Goal: Feedback & Contribution: Submit feedback/report problem

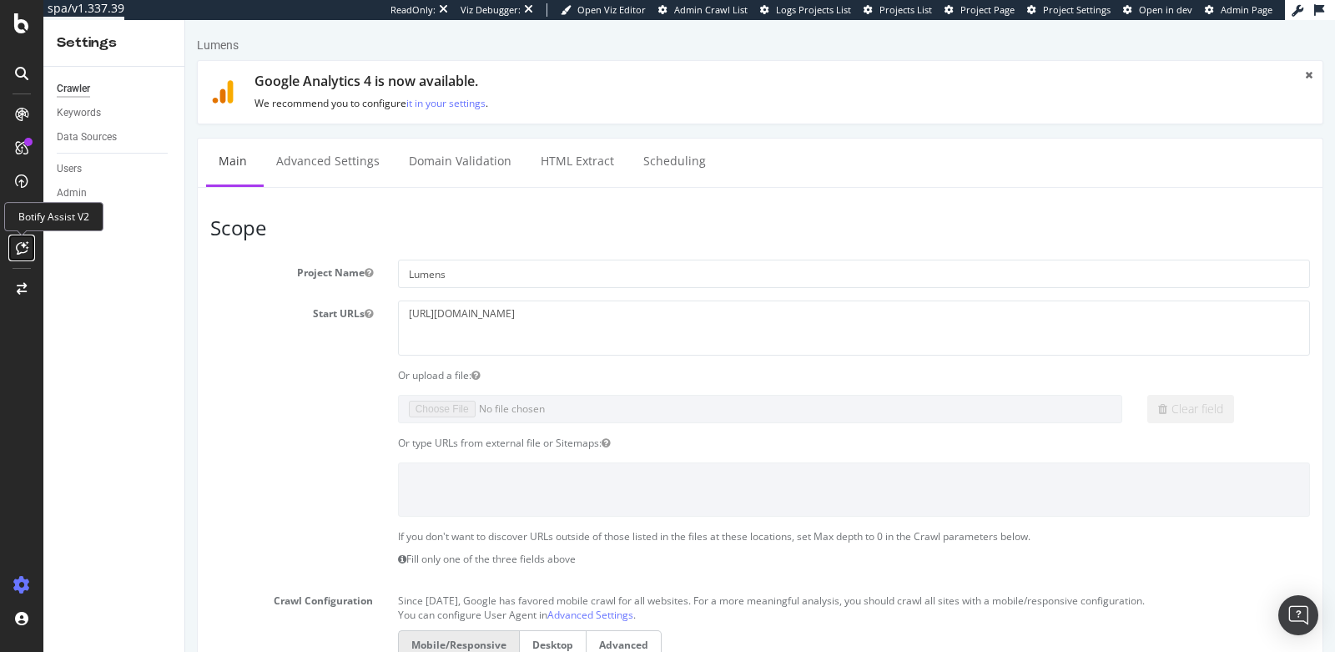
click at [18, 256] on div at bounding box center [21, 247] width 27 height 27
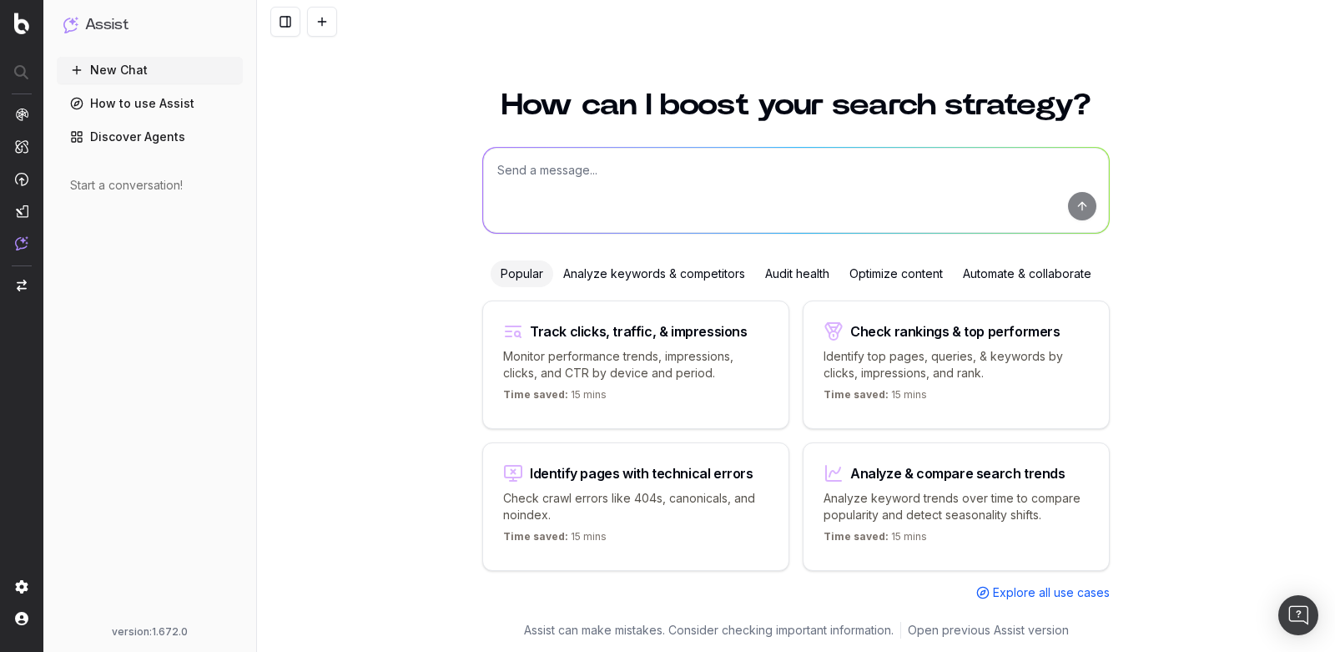
click at [702, 197] on textarea at bounding box center [796, 190] width 626 height 85
type textarea "w"
type textarea "how to i troubleshoot a 500 error cord"
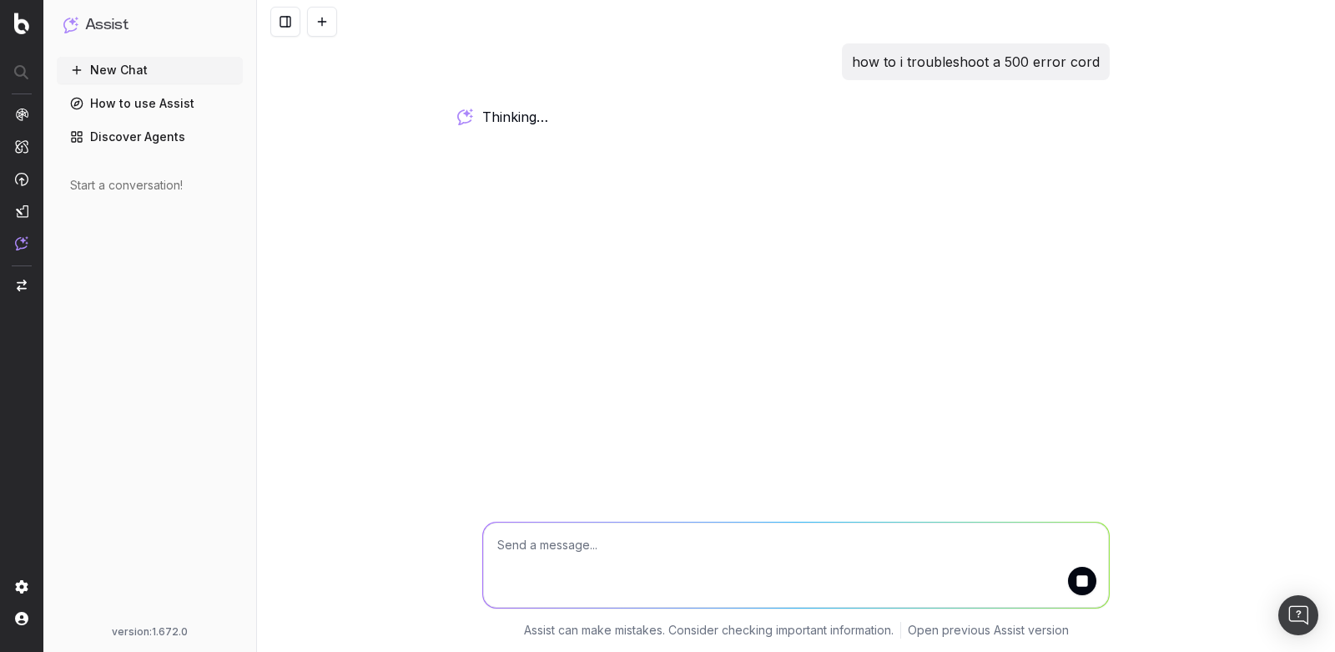
type textarea "*"
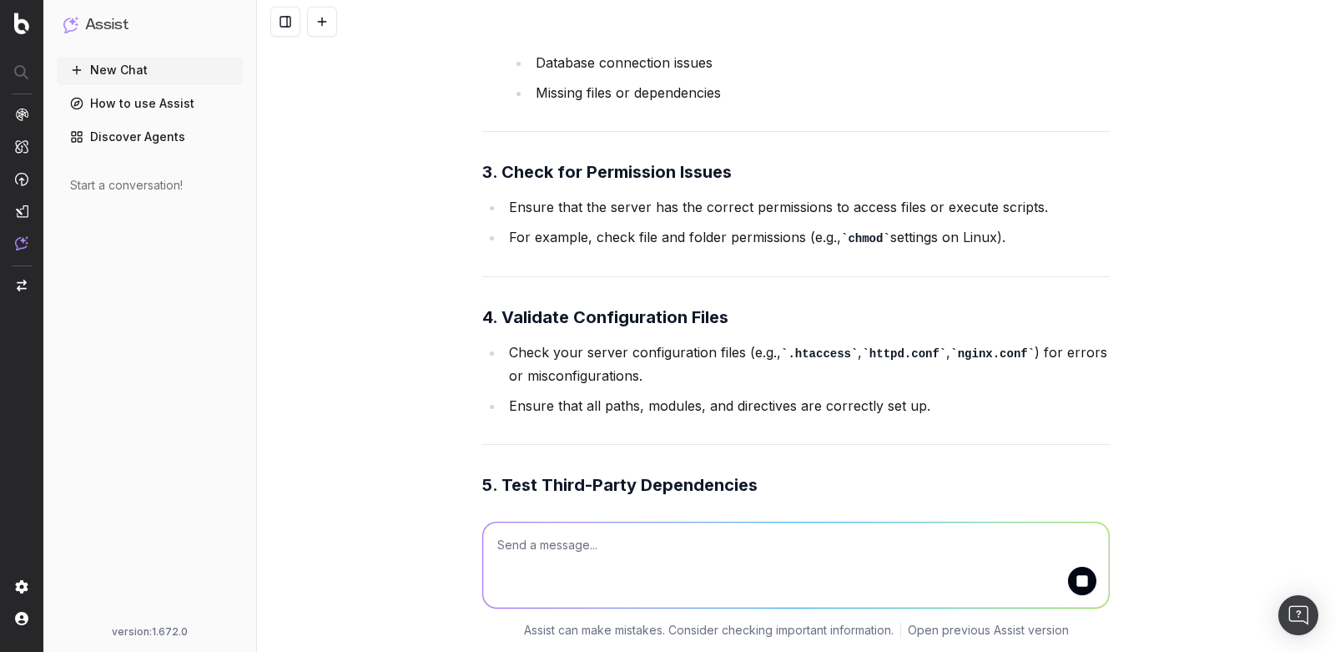
scroll to position [538, 0]
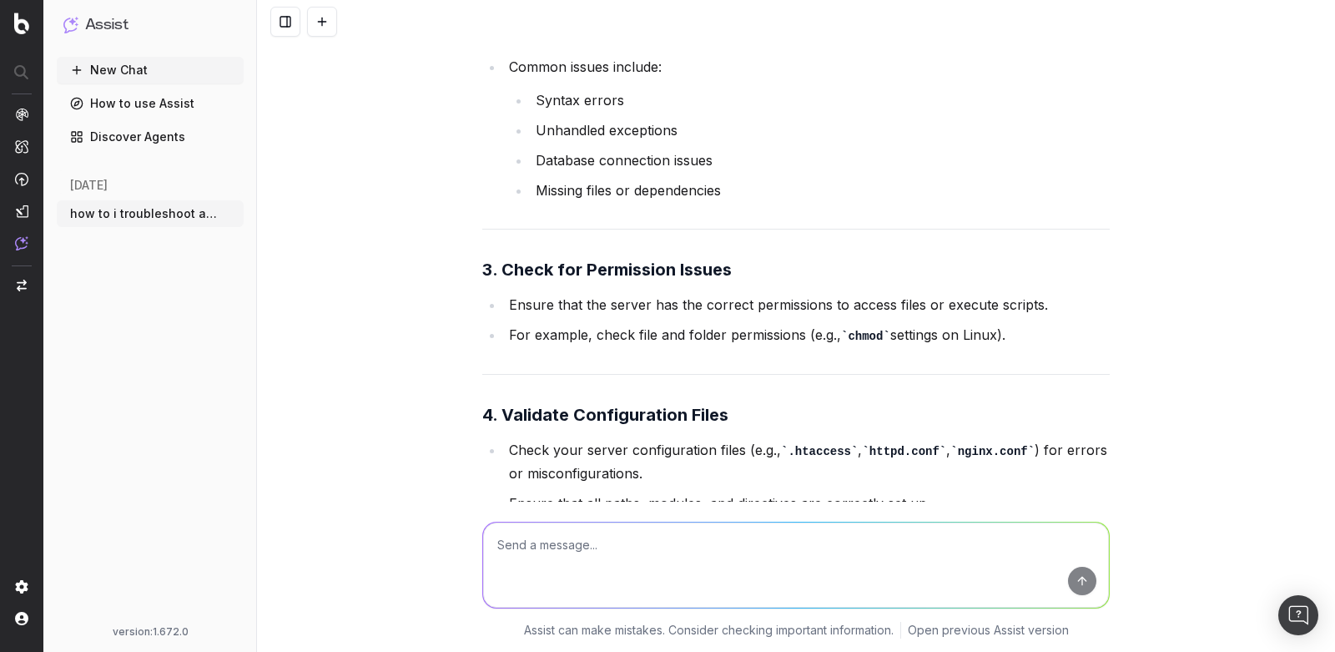
scroll to position [419, 0]
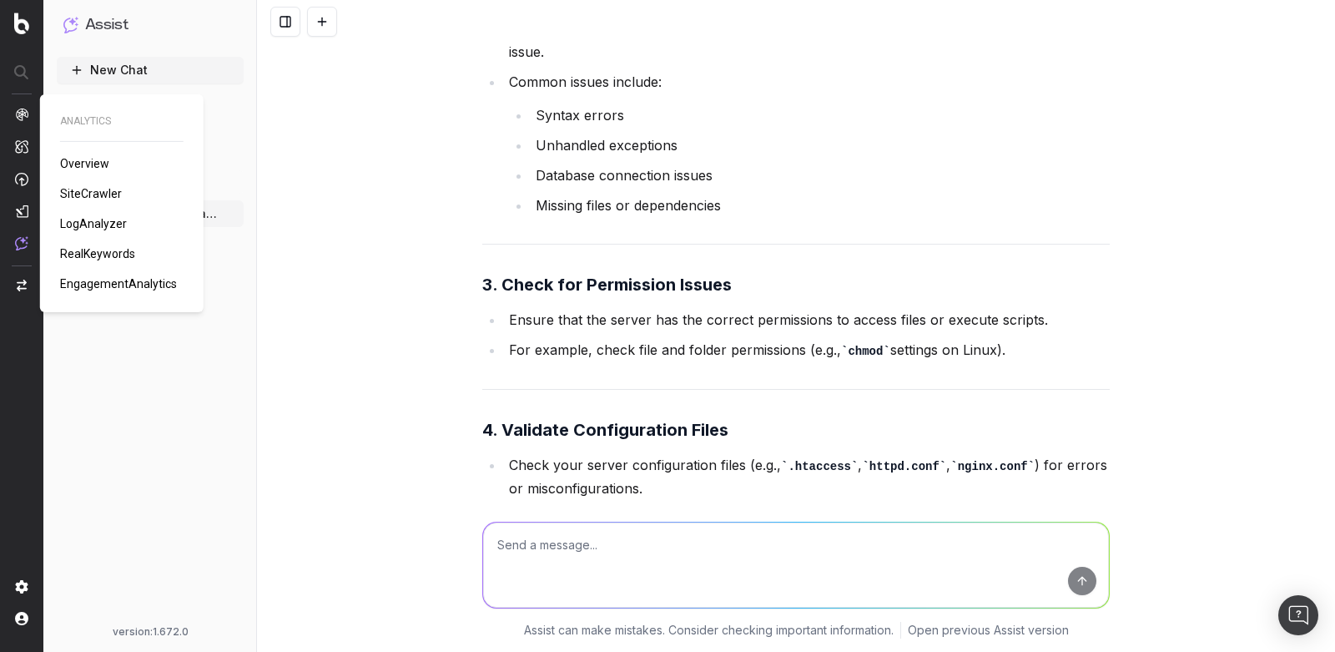
click at [84, 192] on span "SiteCrawler" at bounding box center [91, 193] width 62 height 13
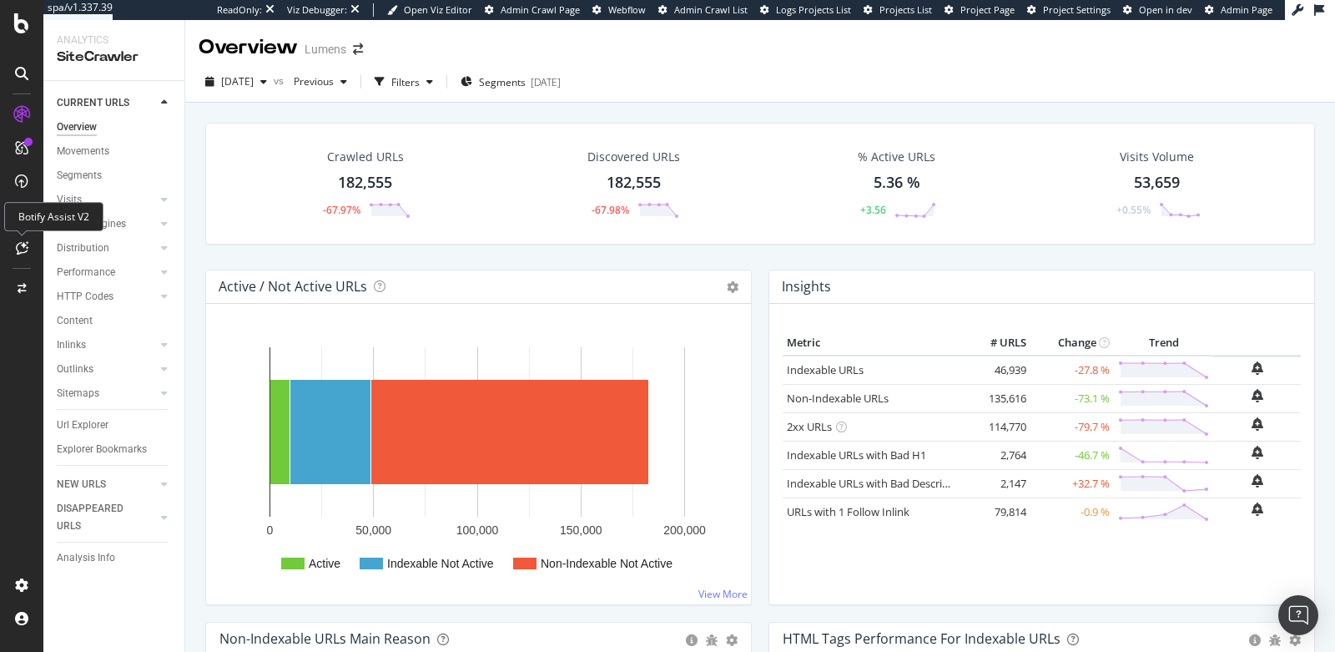
click at [20, 252] on icon at bounding box center [22, 247] width 13 height 13
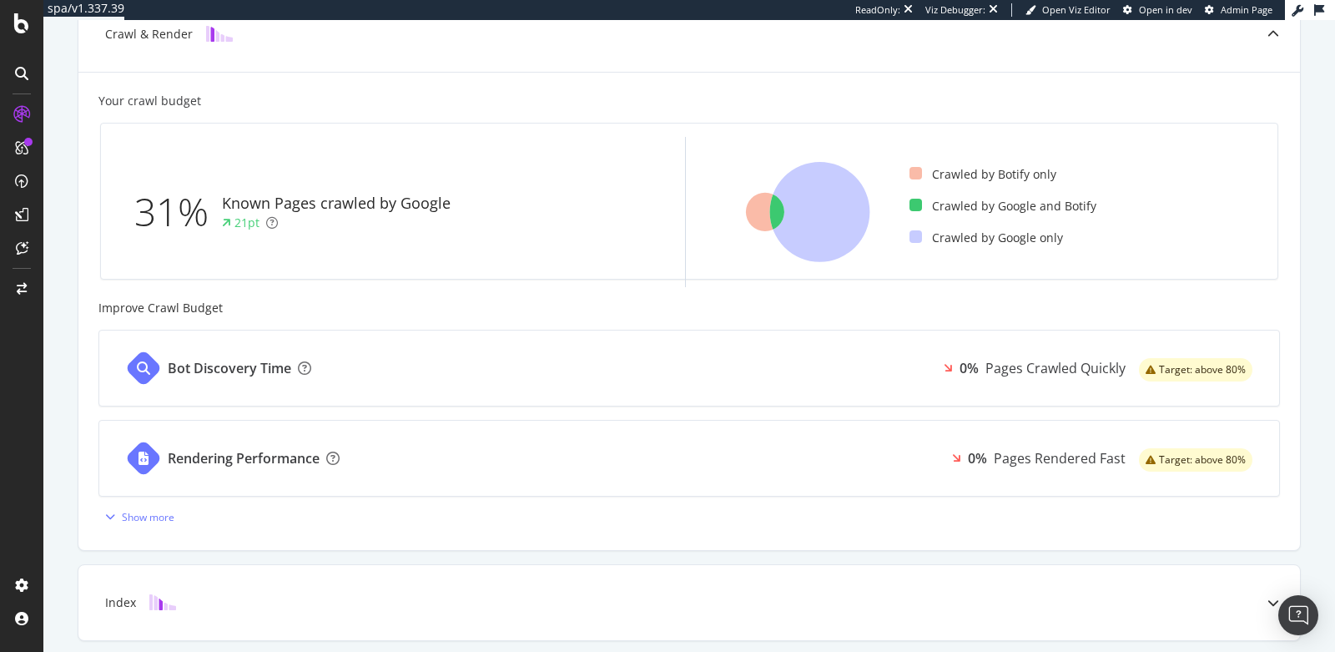
scroll to position [442, 0]
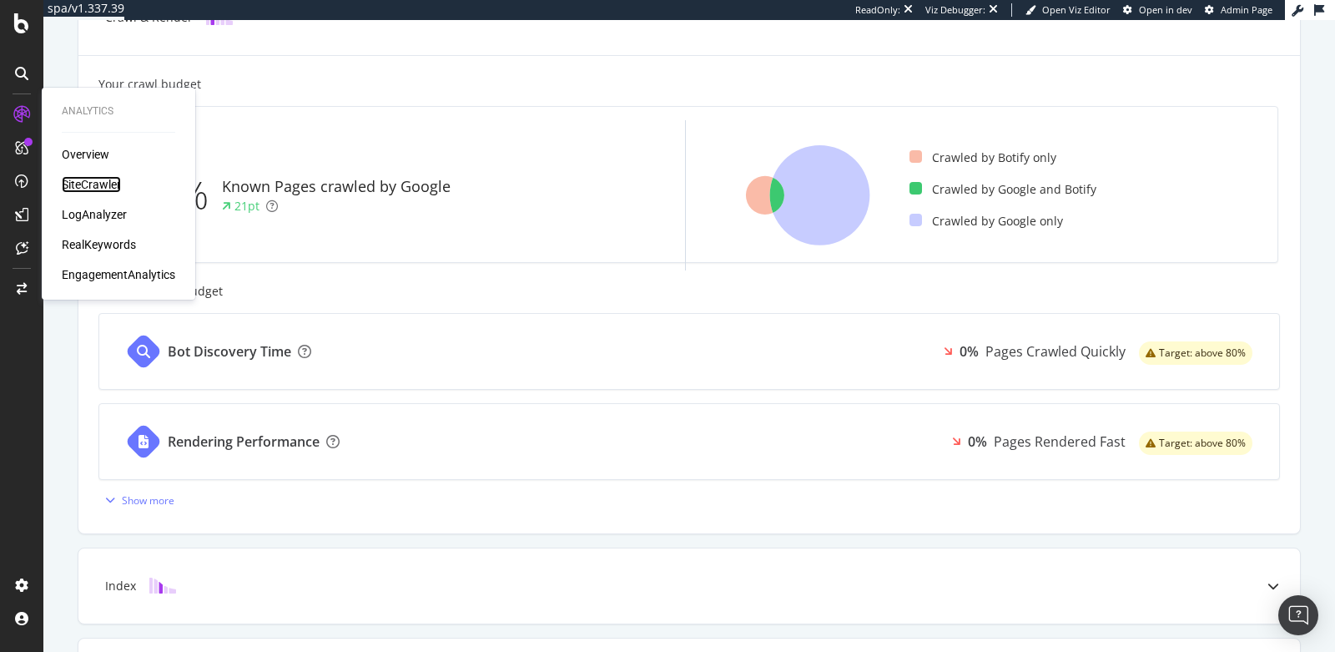
click at [90, 179] on div "SiteCrawler" at bounding box center [91, 184] width 59 height 17
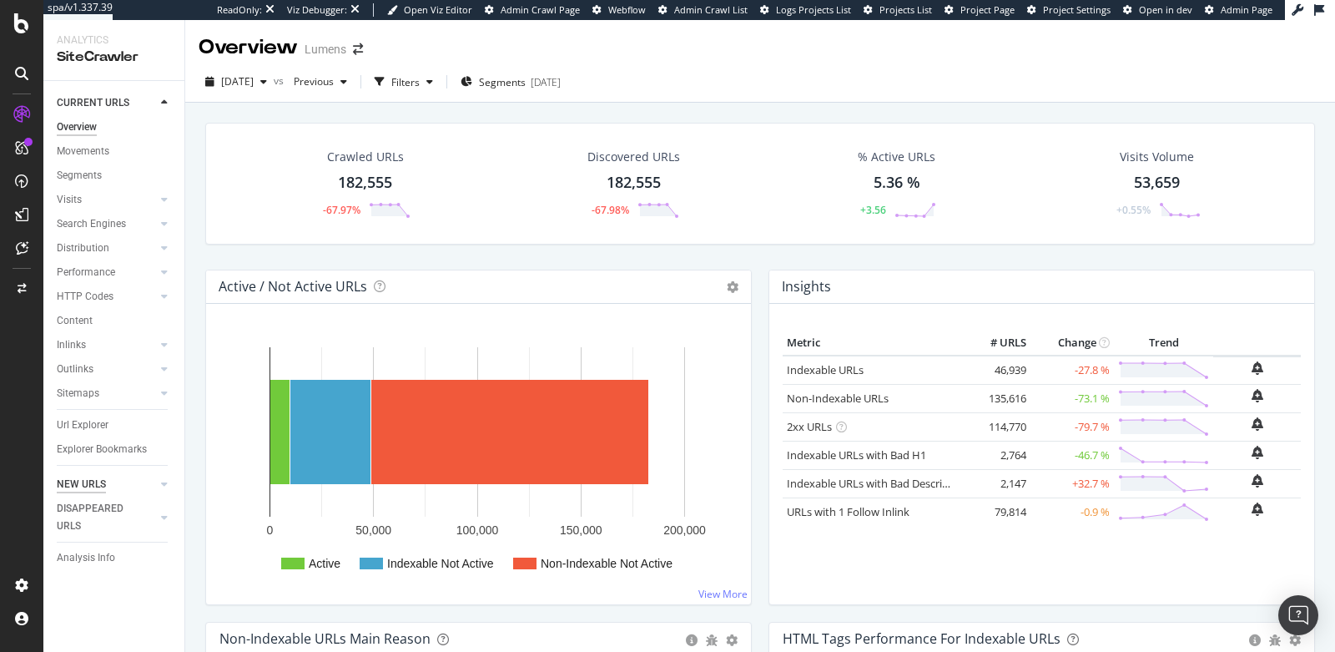
click at [77, 481] on div "NEW URLS" at bounding box center [81, 485] width 49 height 18
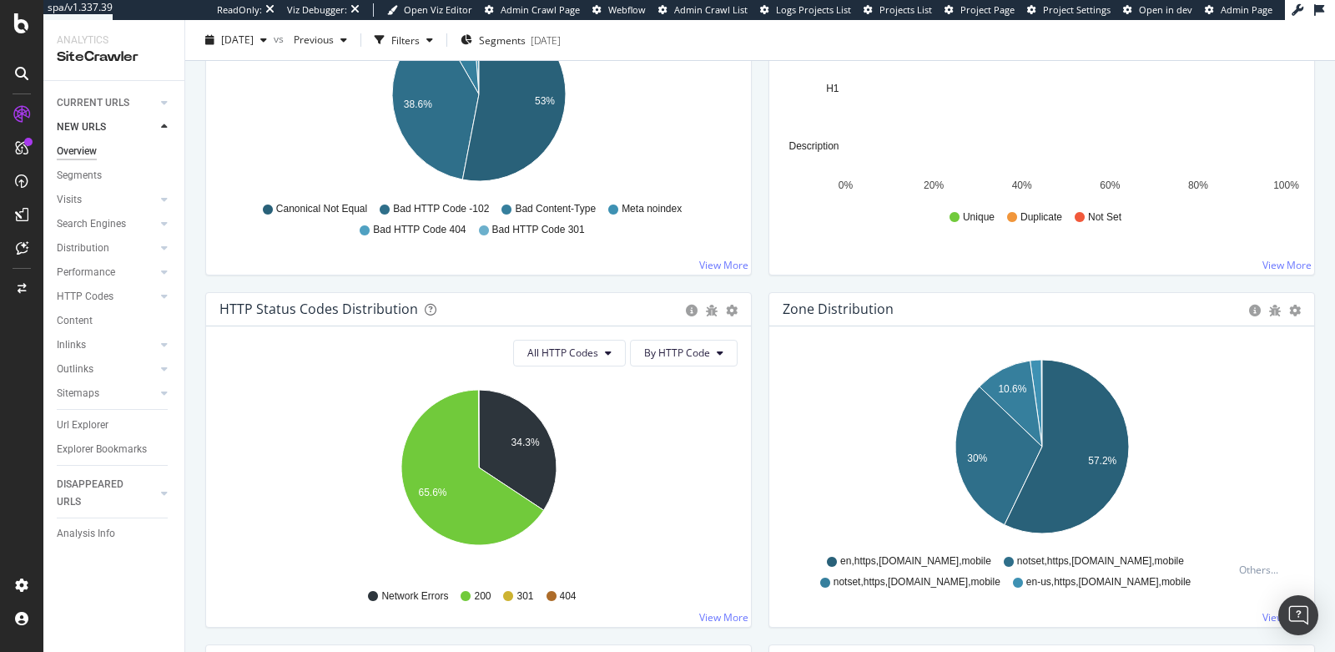
scroll to position [932, 0]
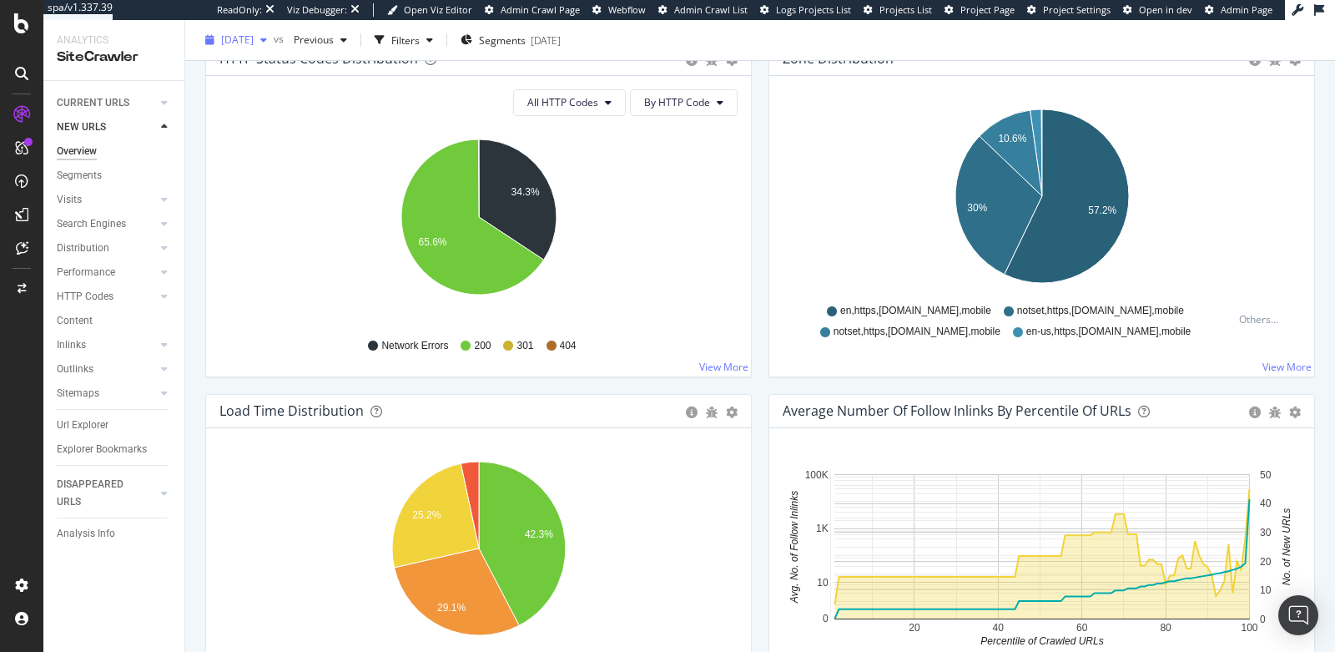
click at [254, 43] on span "2025 Sep. 20th" at bounding box center [237, 40] width 33 height 14
click at [241, 249] on icon "34.3% 65.6%" at bounding box center [478, 226] width 519 height 194
click at [233, 39] on span "2025 Sep. 20th" at bounding box center [237, 40] width 33 height 14
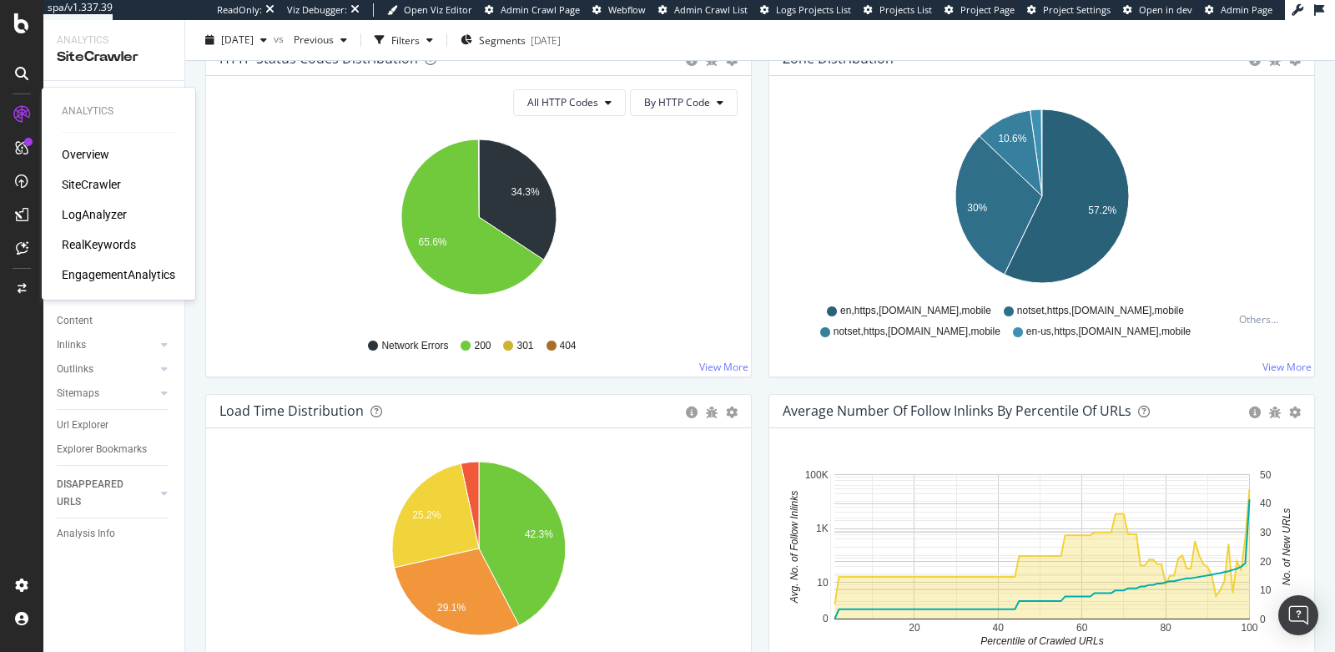
click at [93, 242] on div "RealKeywords" at bounding box center [99, 244] width 74 height 17
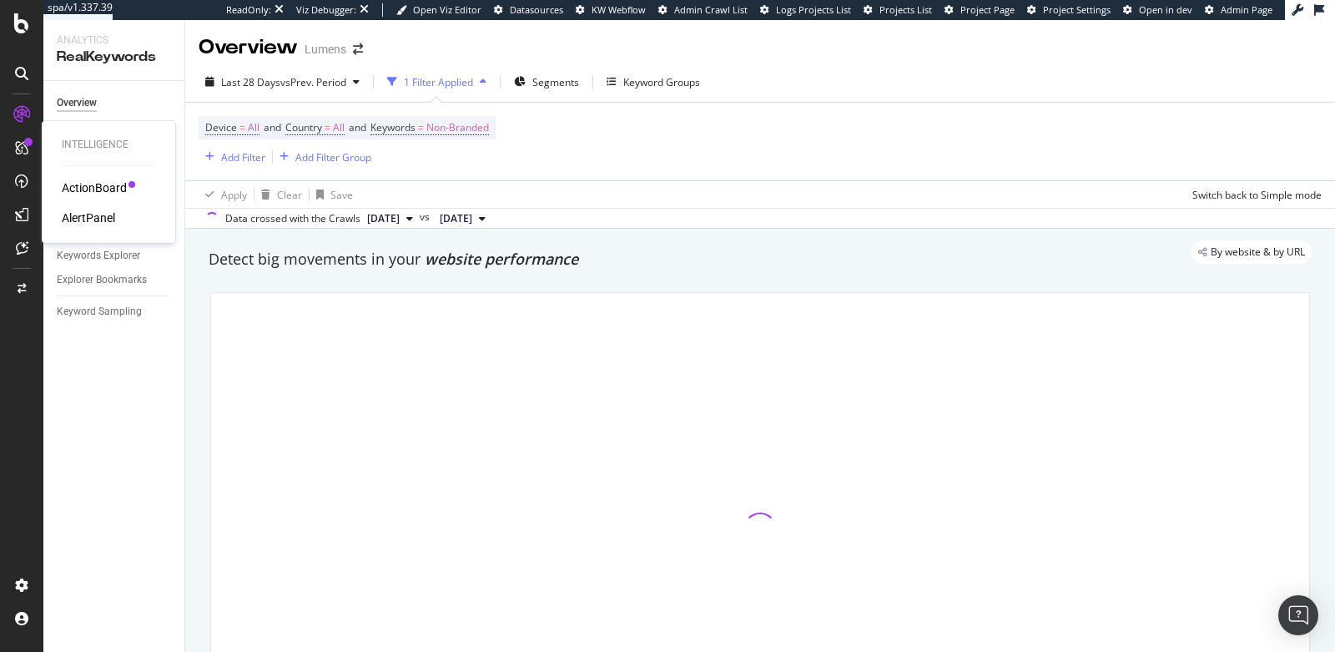
click at [78, 217] on div "AlertPanel" at bounding box center [88, 217] width 53 height 17
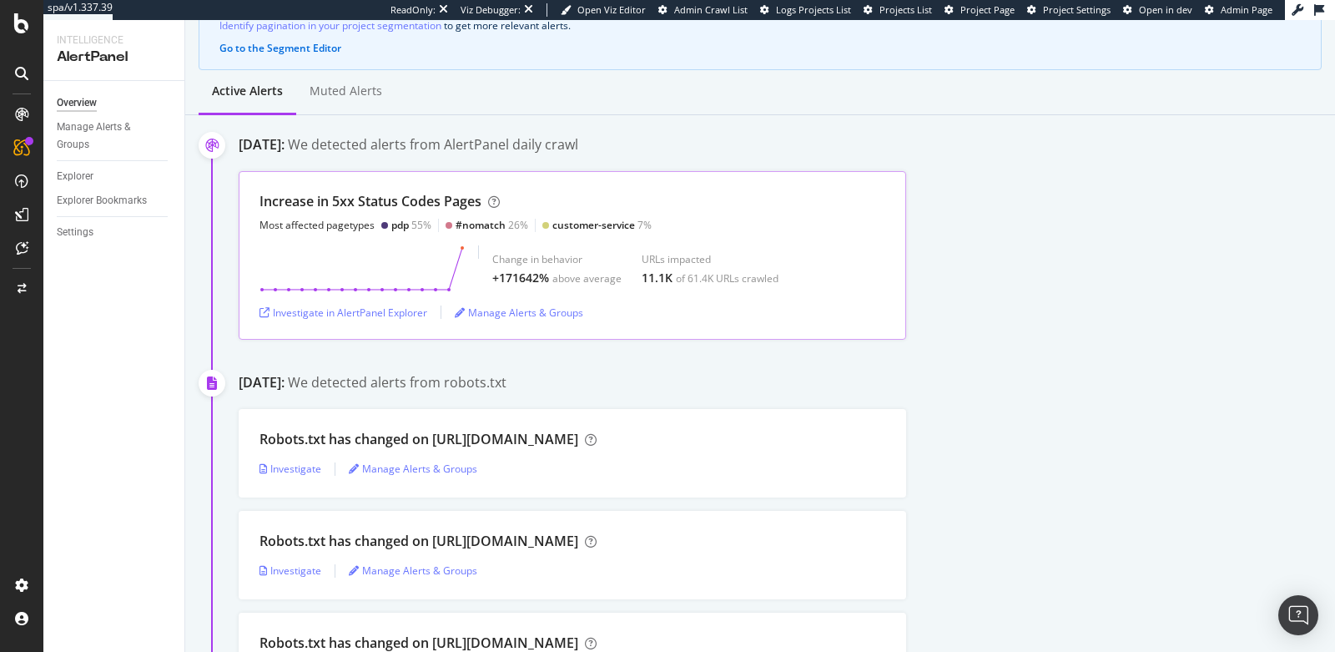
scroll to position [185, 0]
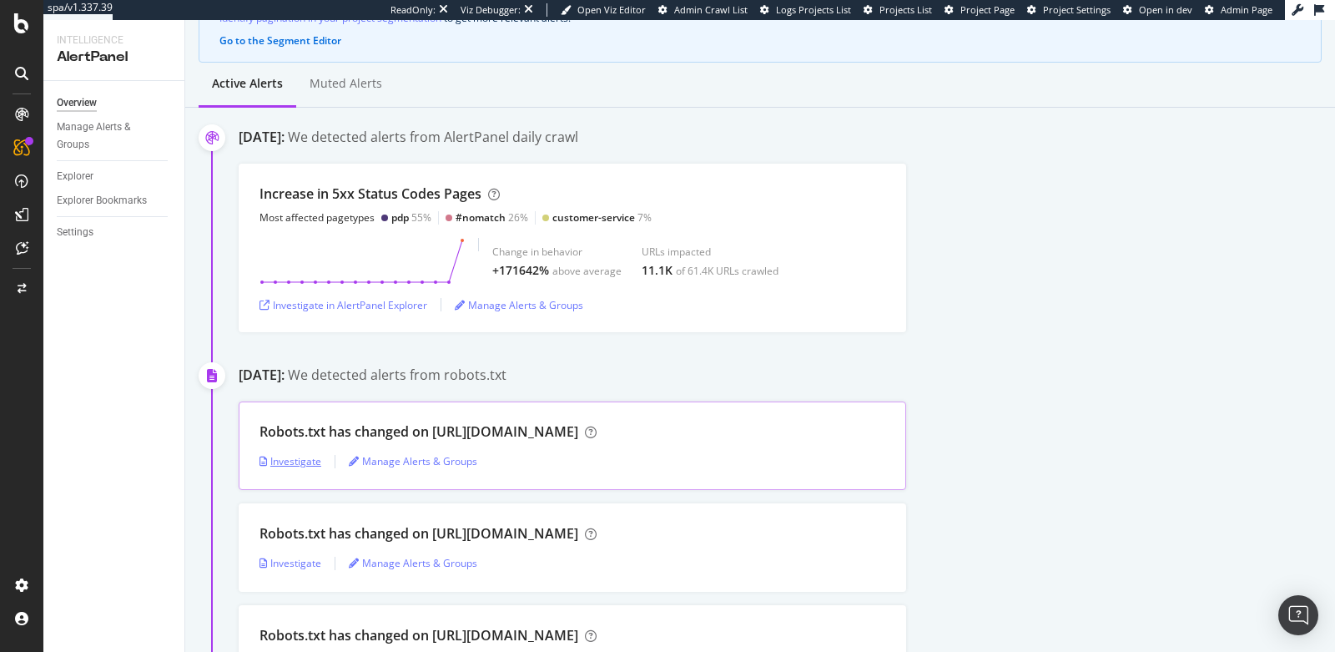
click at [282, 458] on div "Investigate" at bounding box center [290, 461] width 62 height 14
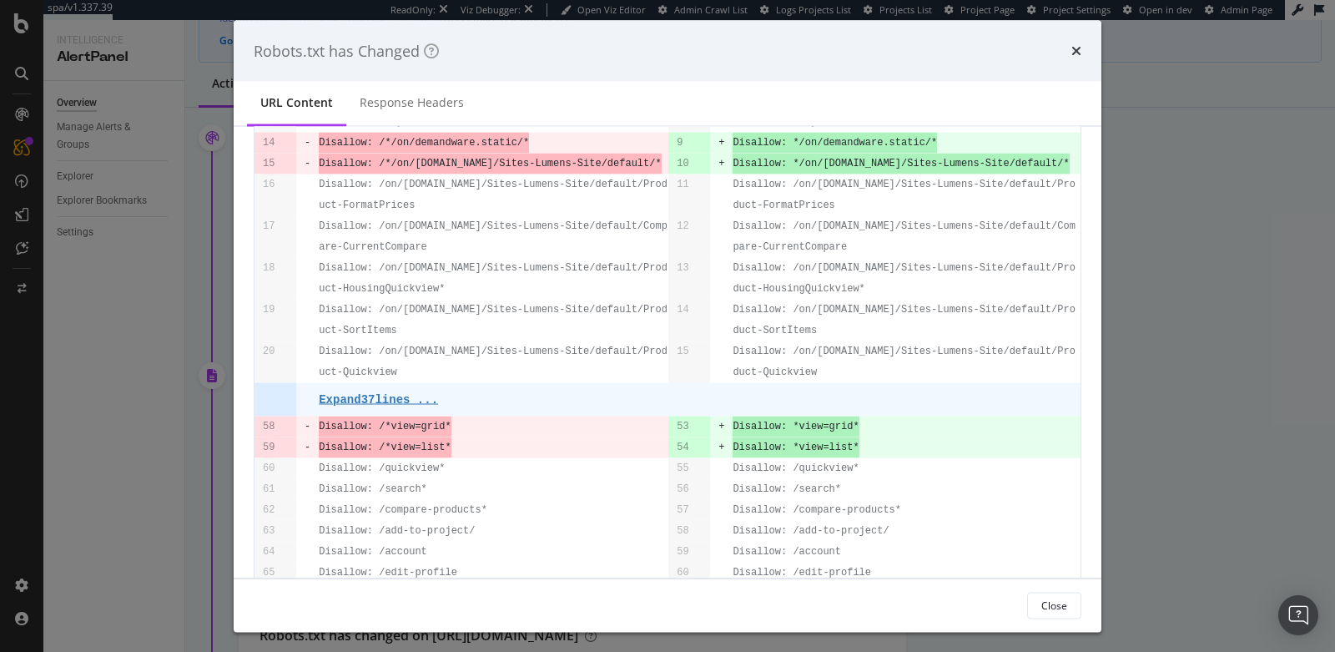
scroll to position [370, 0]
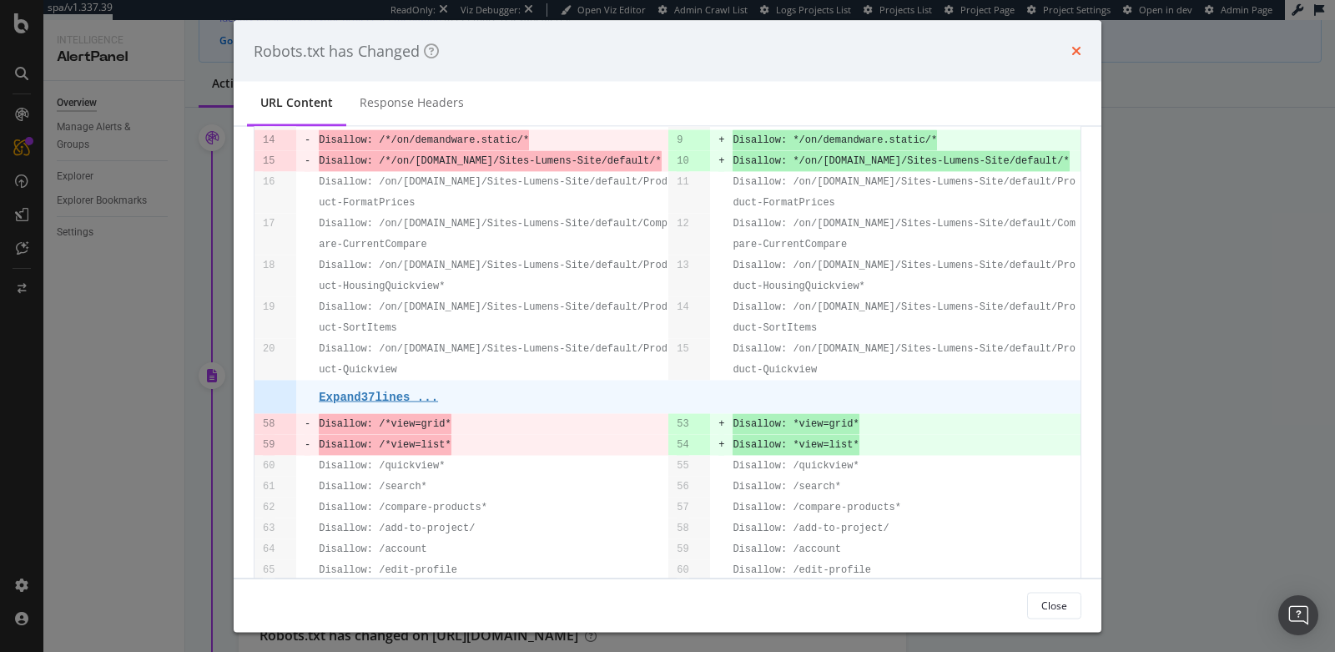
click at [1080, 50] on icon "times" at bounding box center [1076, 50] width 10 height 13
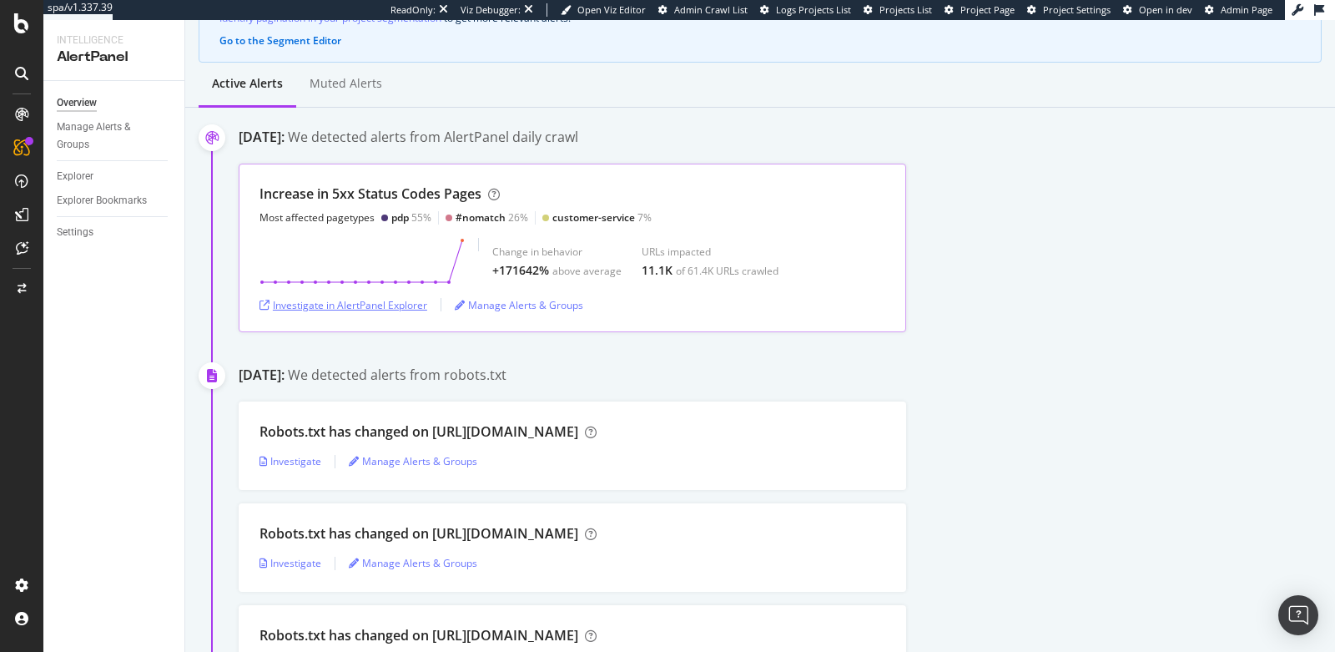
click at [363, 302] on div "Investigate in AlertPanel Explorer" at bounding box center [343, 305] width 168 height 14
click at [341, 300] on div "Investigate in AlertPanel Explorer" at bounding box center [343, 305] width 168 height 14
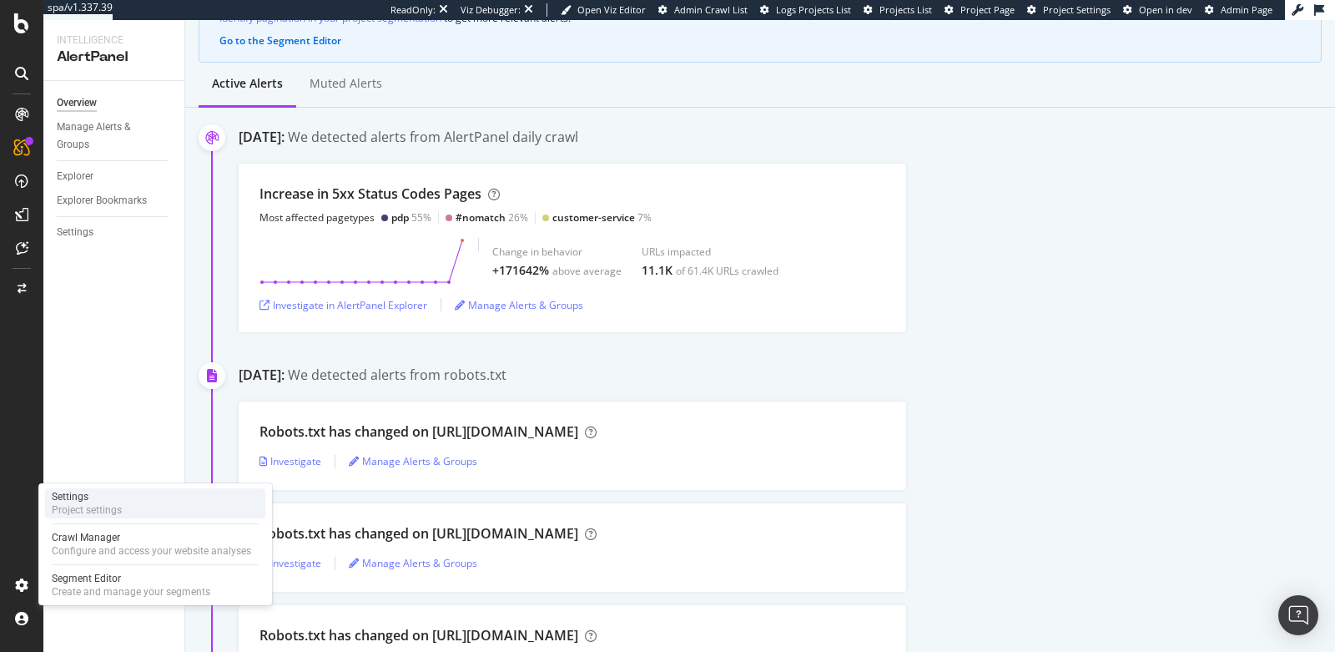
click at [93, 500] on div "Settings" at bounding box center [87, 496] width 70 height 13
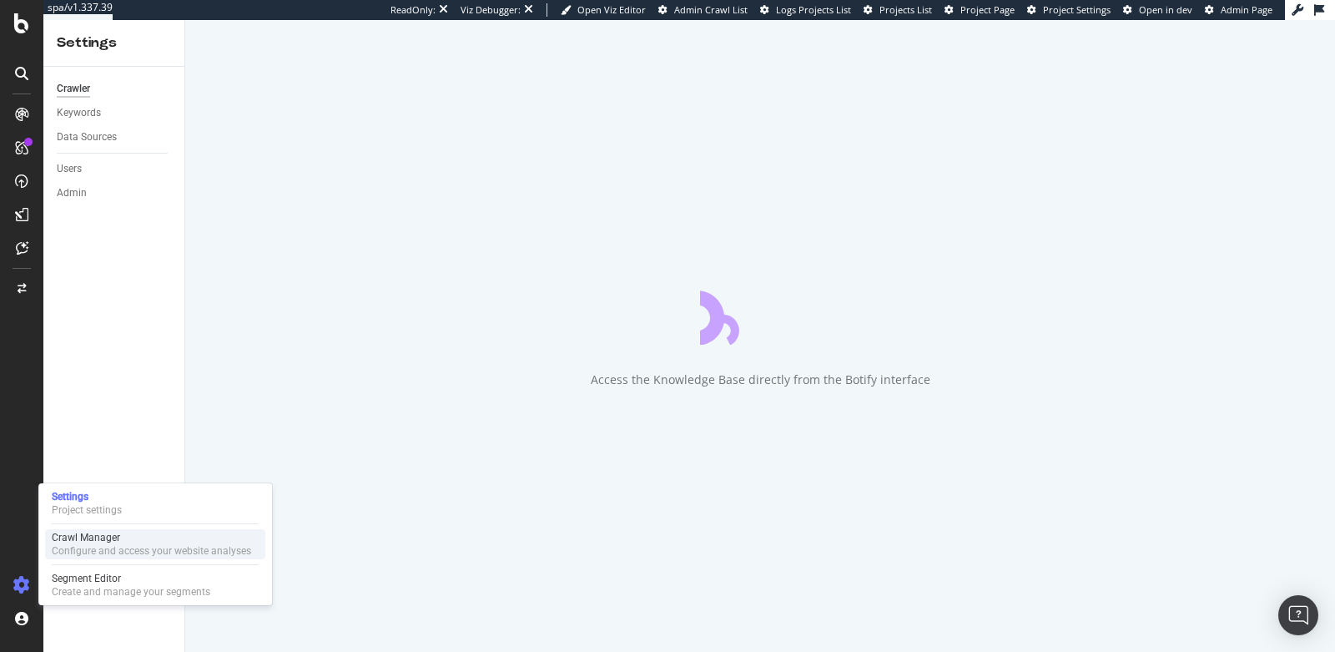
click at [99, 536] on div "Crawl Manager" at bounding box center [151, 537] width 199 height 13
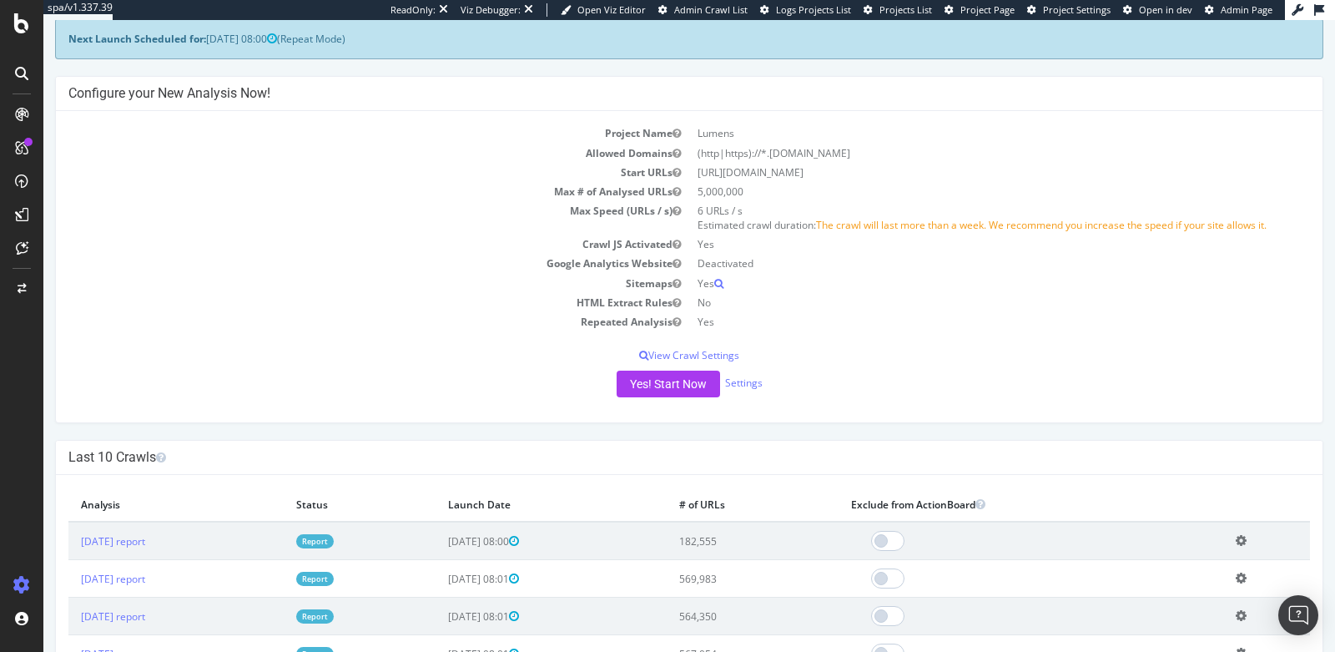
scroll to position [88, 0]
drag, startPoint x: 728, startPoint y: 540, endPoint x: 783, endPoint y: 538, distance: 55.1
click at [783, 538] on tr "2025 Sep. 20th report Report 2025-09-20 08:00 182,555 Add name Delete analysis" at bounding box center [688, 540] width 1241 height 38
click at [128, 536] on link "2025 Sep. 20th report" at bounding box center [113, 540] width 64 height 14
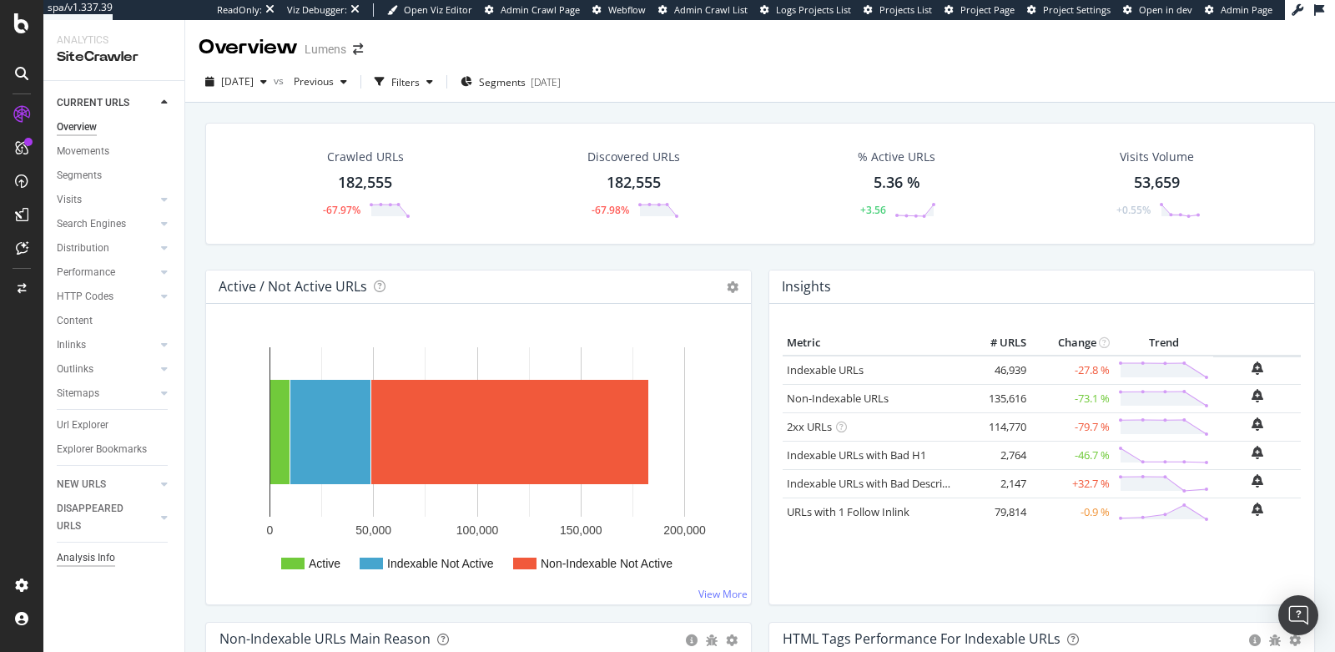
click at [86, 556] on div "Analysis Info" at bounding box center [86, 558] width 58 height 18
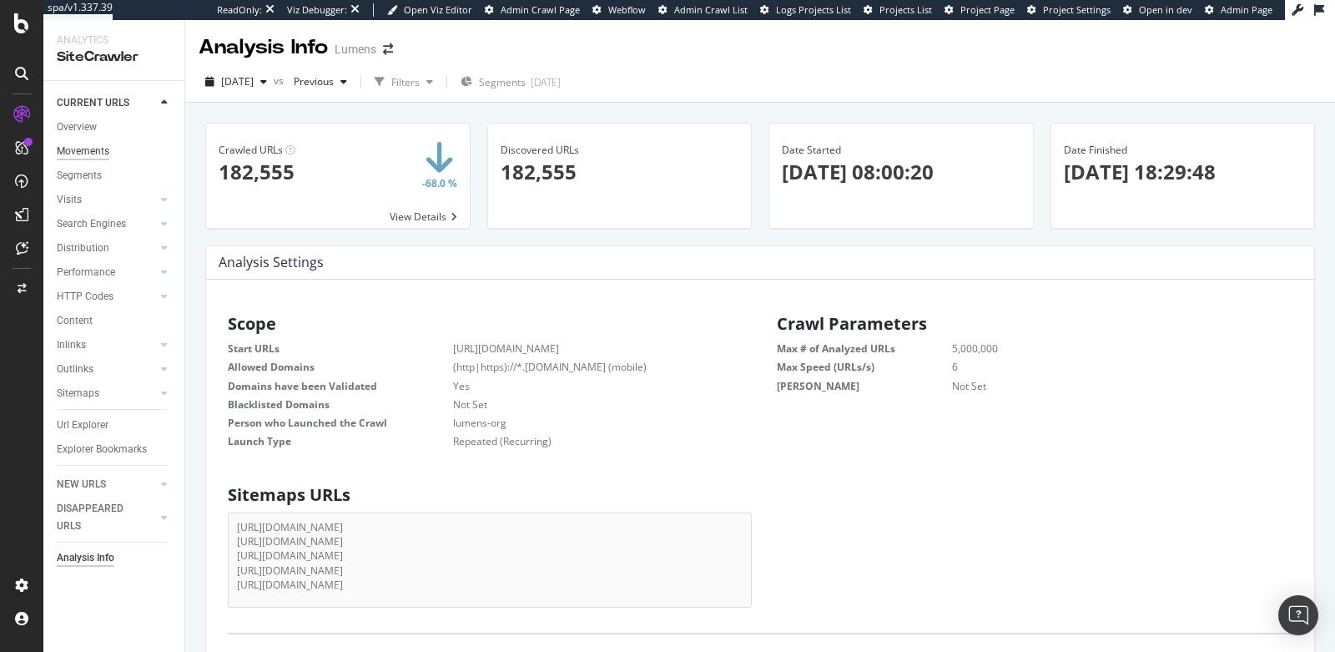
click at [85, 156] on div "Movements" at bounding box center [83, 152] width 53 height 18
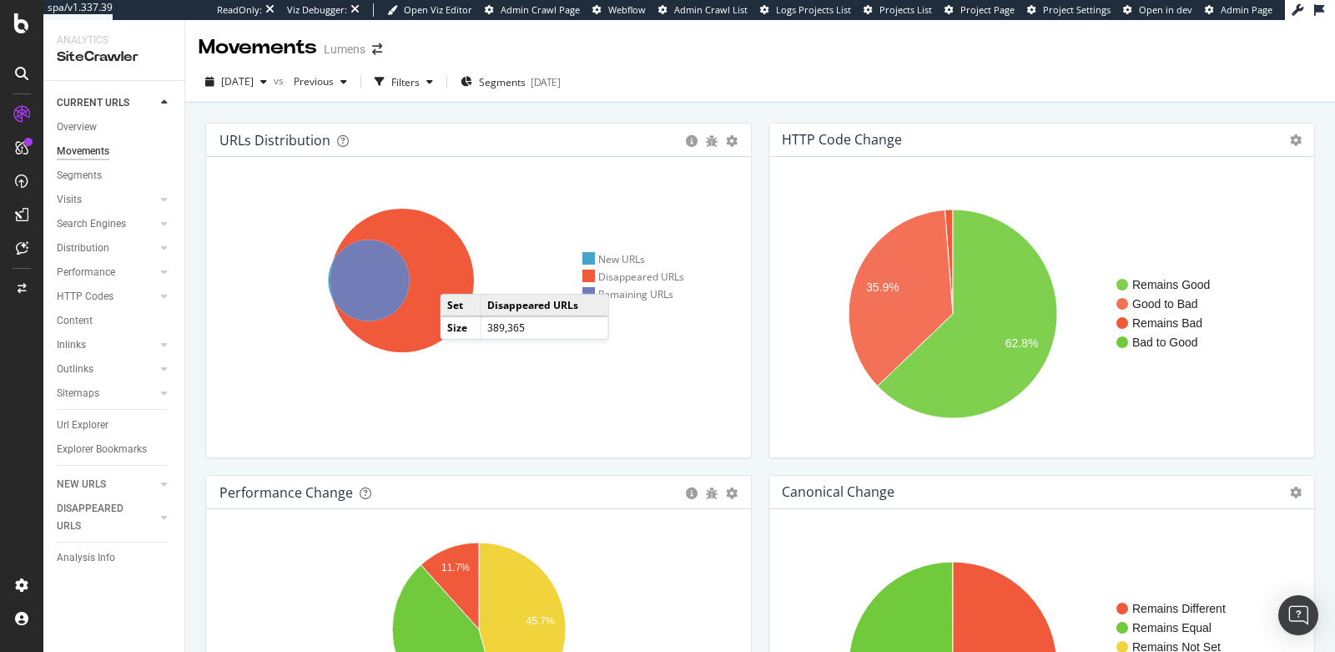
click at [456, 276] on icon at bounding box center [401, 280] width 143 height 143
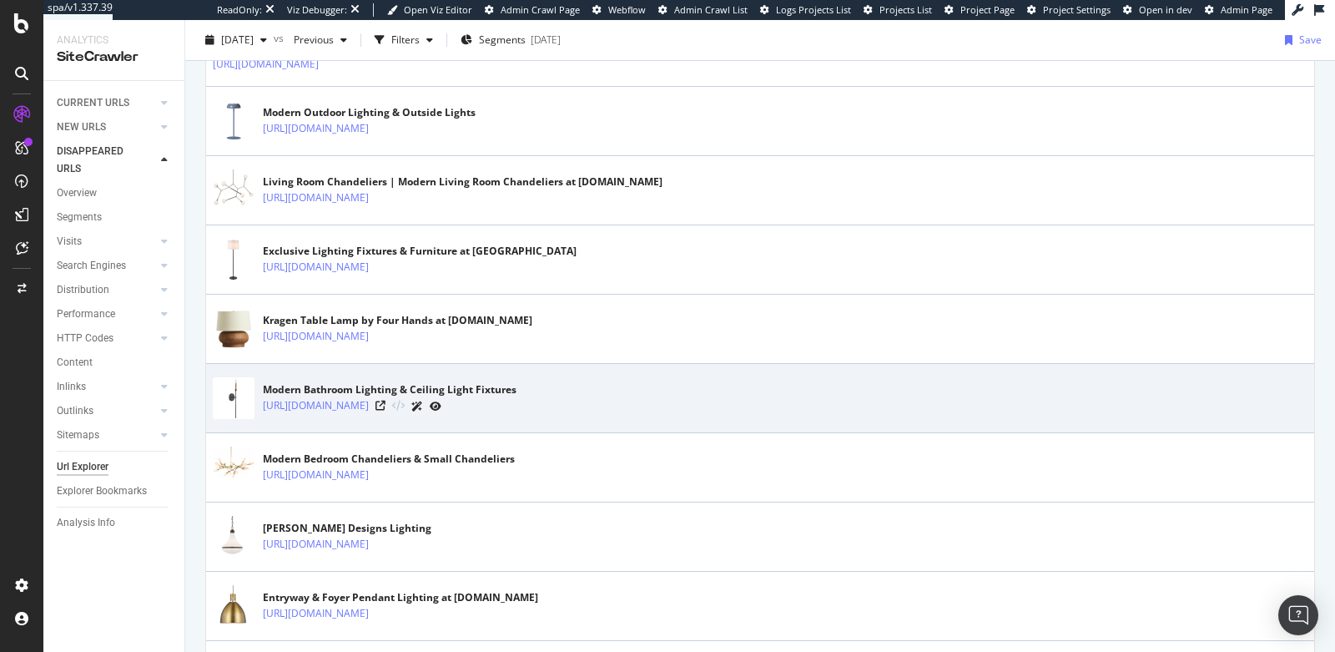
scroll to position [574, 0]
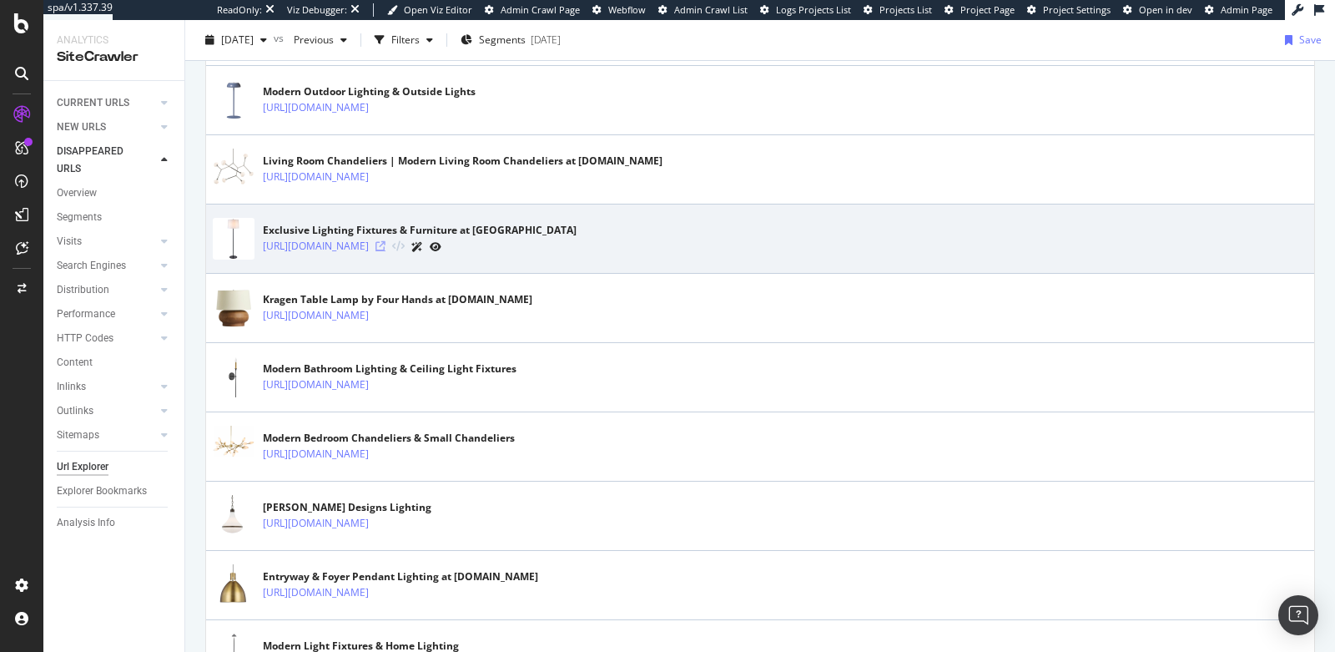
click at [385, 242] on icon at bounding box center [380, 246] width 10 height 10
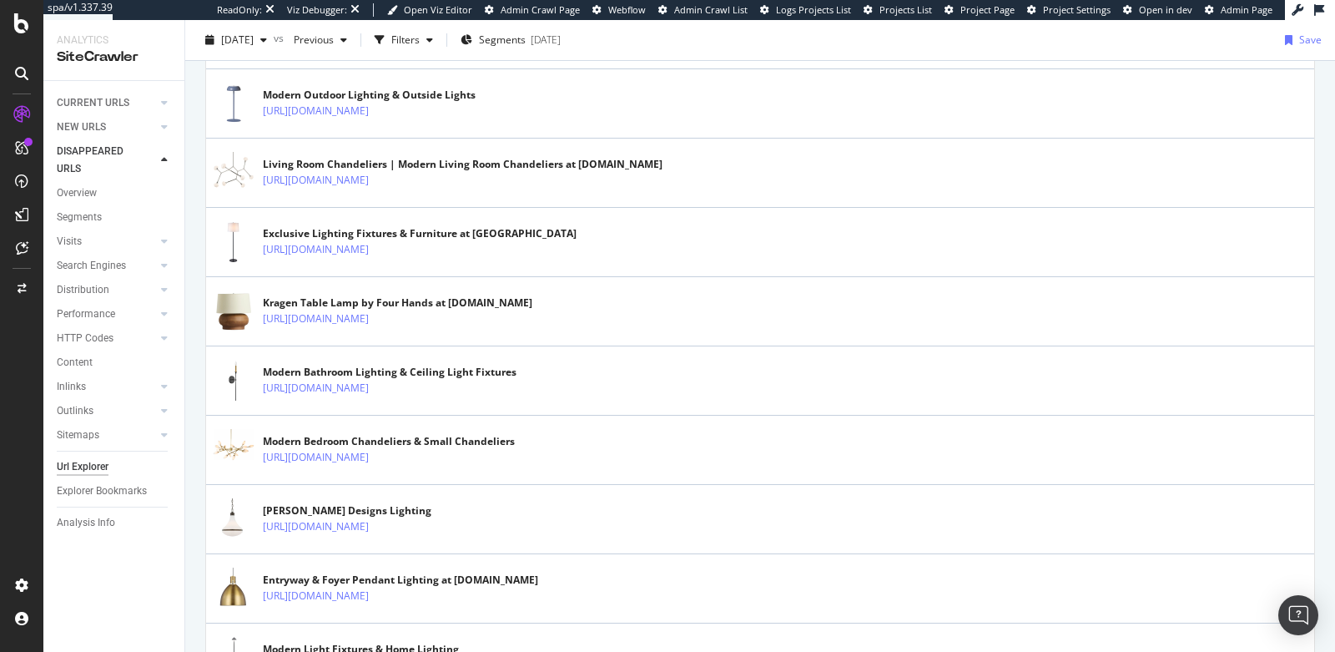
scroll to position [399, 0]
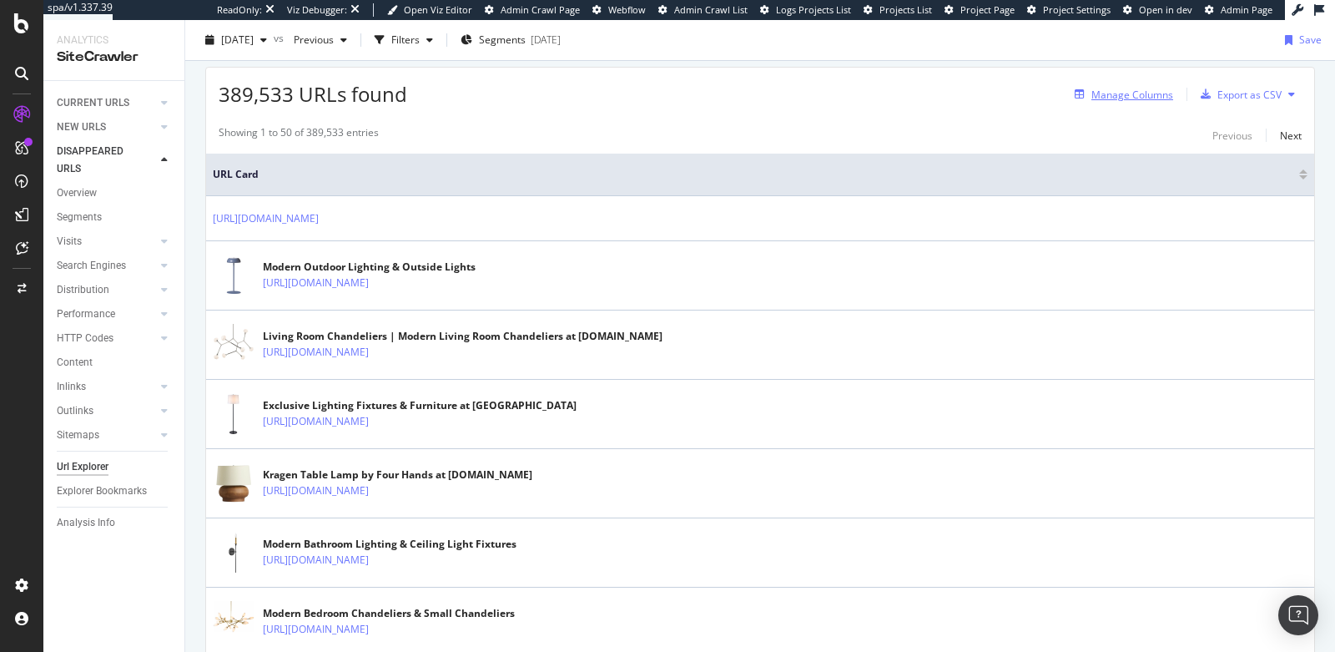
click at [1119, 92] on div "Manage Columns" at bounding box center [1132, 95] width 82 height 14
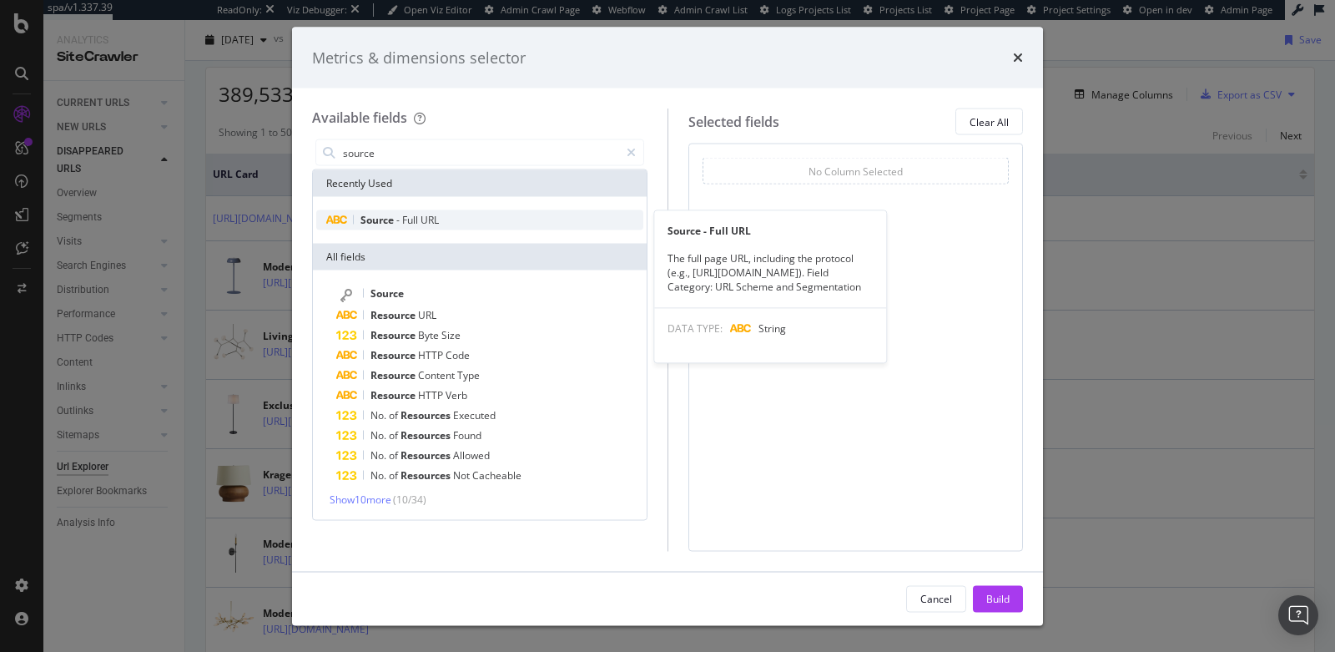
type input "source"
click at [446, 212] on div "Source - Full URL" at bounding box center [479, 220] width 327 height 20
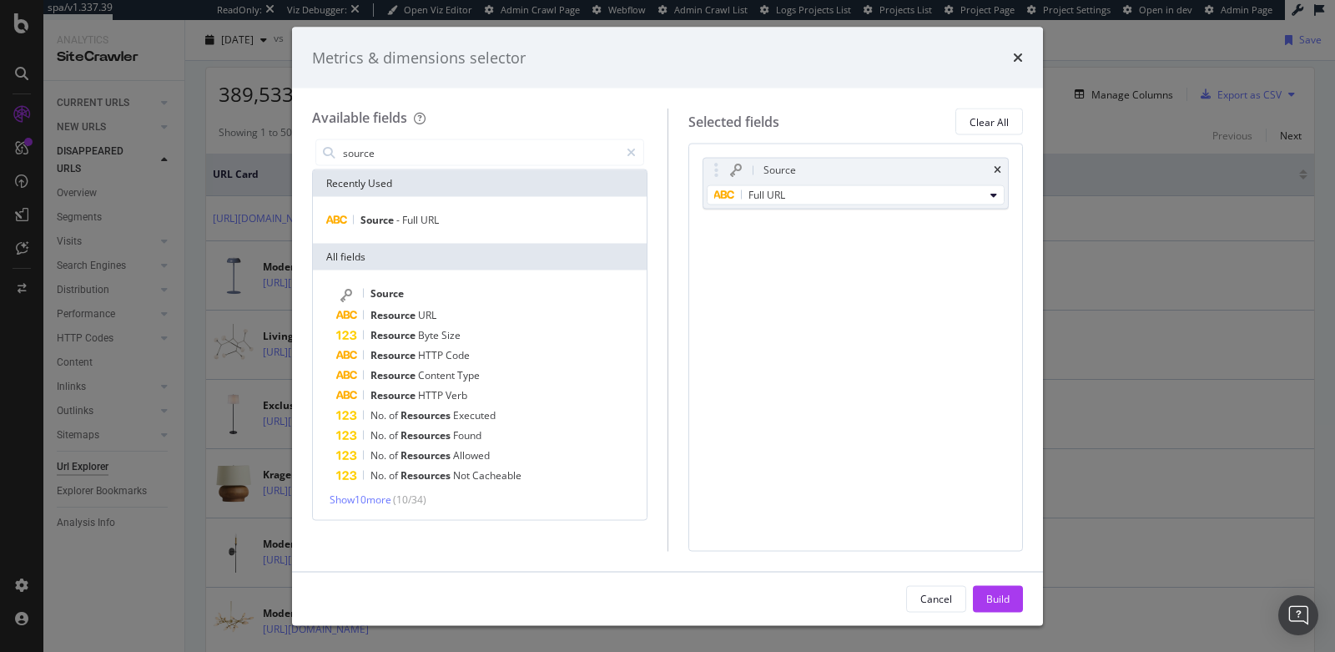
click at [1006, 612] on div "Cancel Build" at bounding box center [667, 597] width 751 height 53
click at [1004, 602] on div "Build" at bounding box center [997, 598] width 23 height 14
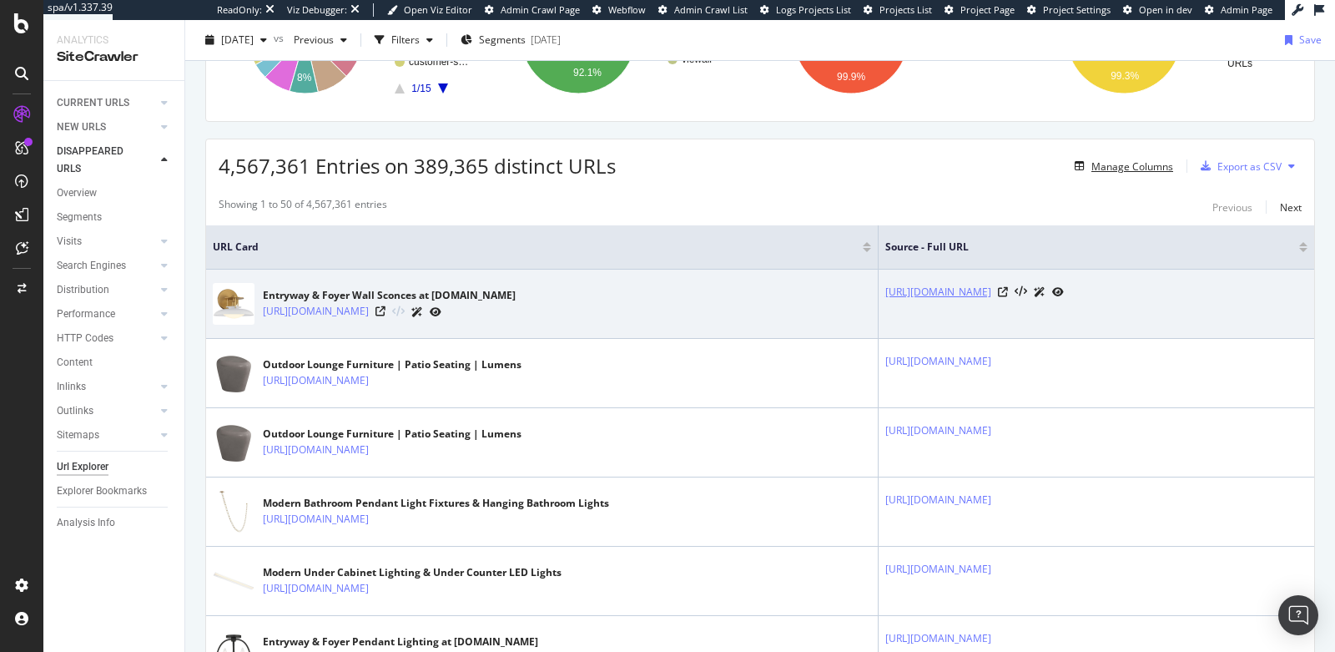
scroll to position [279, 0]
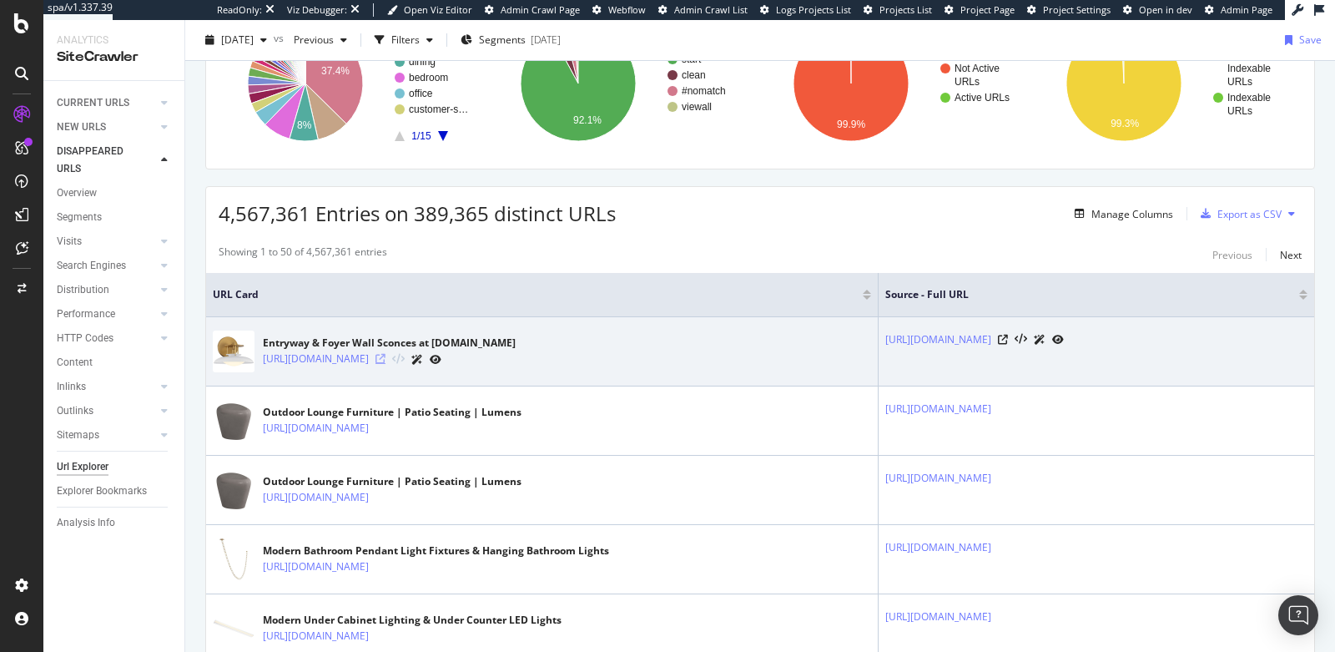
click at [385, 356] on icon at bounding box center [380, 359] width 10 height 10
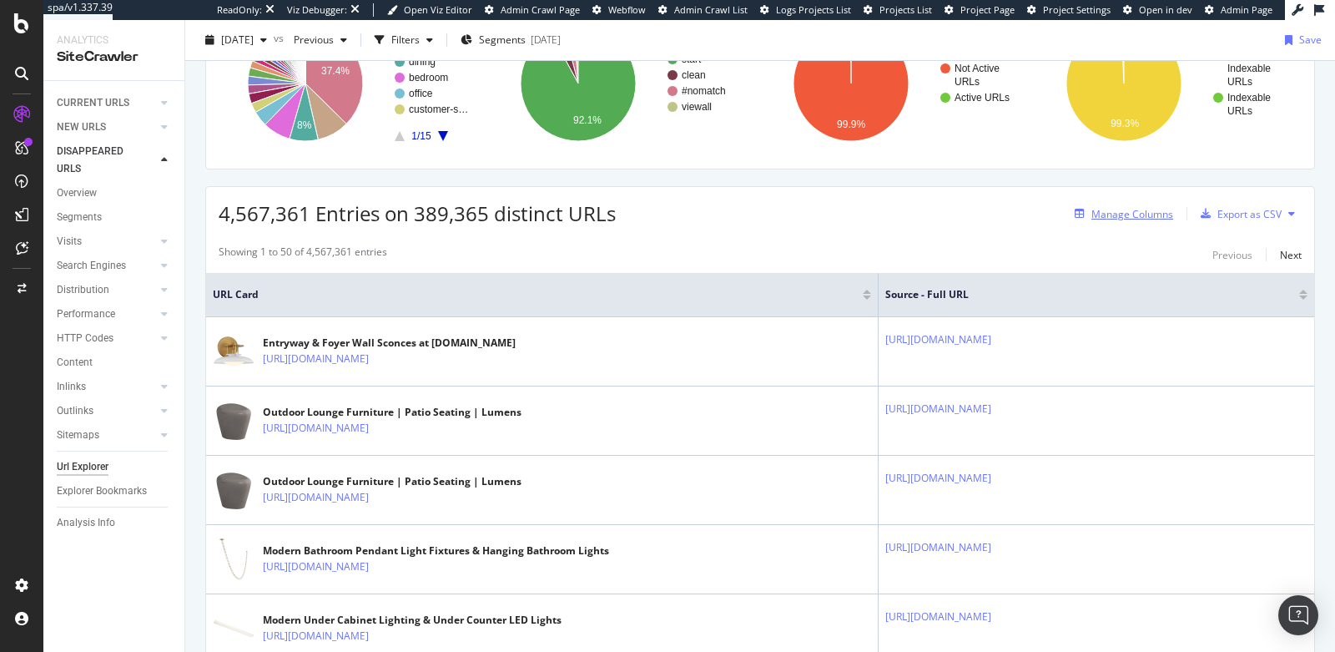
click at [1123, 210] on div "Manage Columns" at bounding box center [1132, 214] width 82 height 14
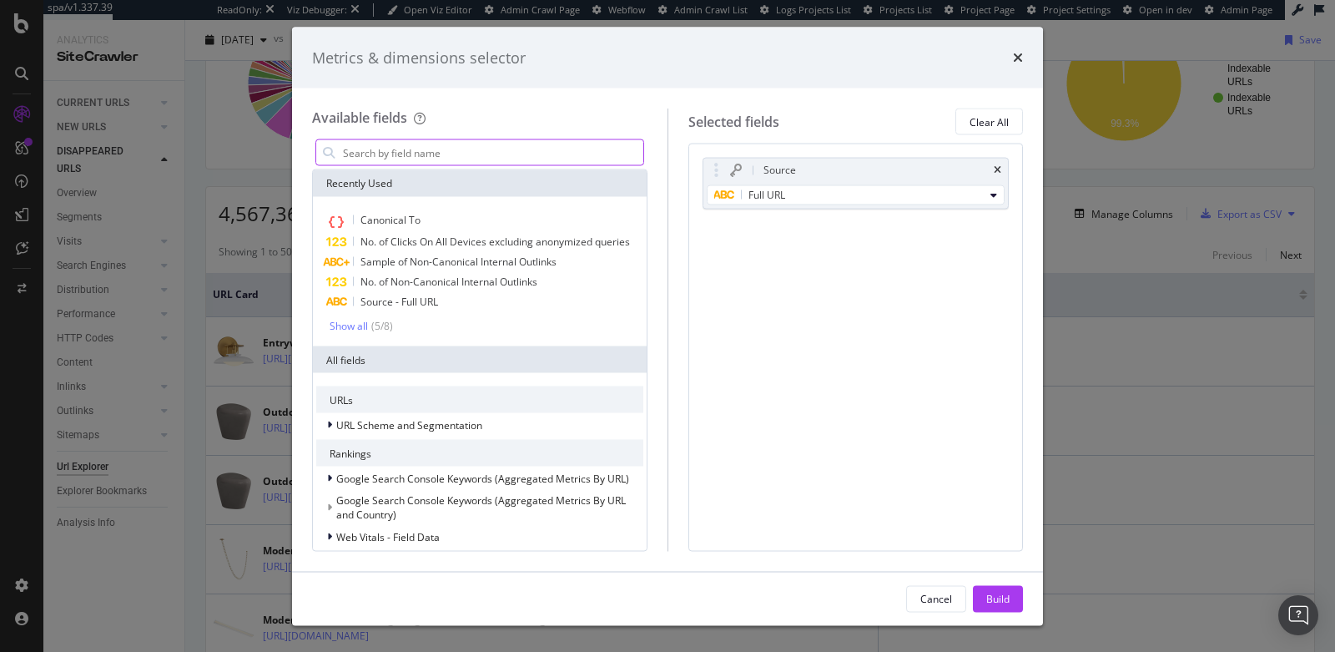
click at [506, 145] on input "modal" at bounding box center [492, 152] width 302 height 25
type input "d"
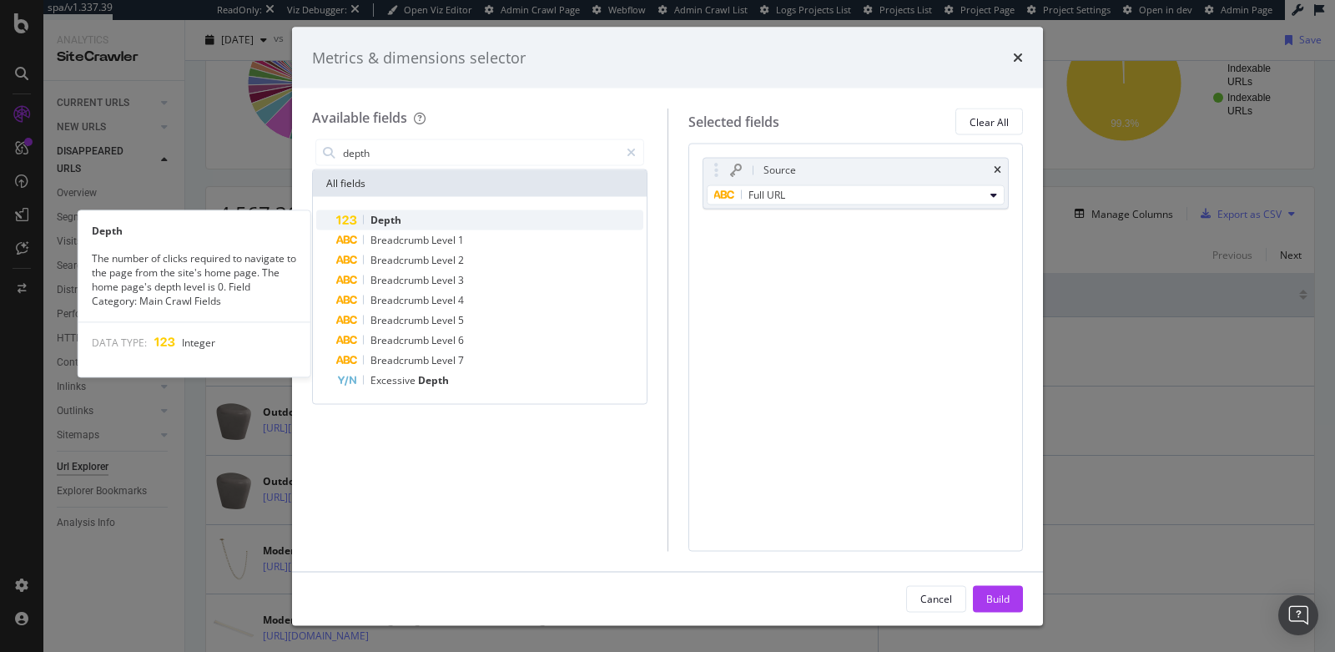
type input "depth"
click at [396, 219] on span "Depth" at bounding box center [385, 220] width 31 height 14
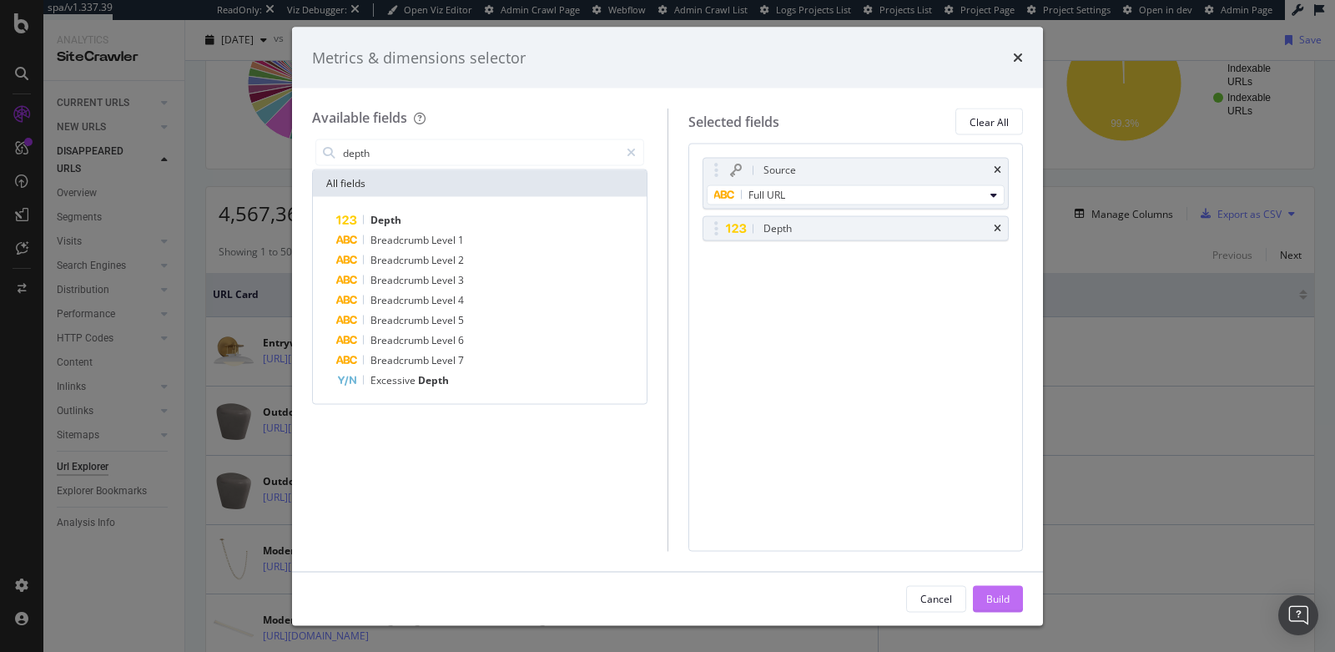
click at [993, 591] on div "Build" at bounding box center [997, 598] width 23 height 14
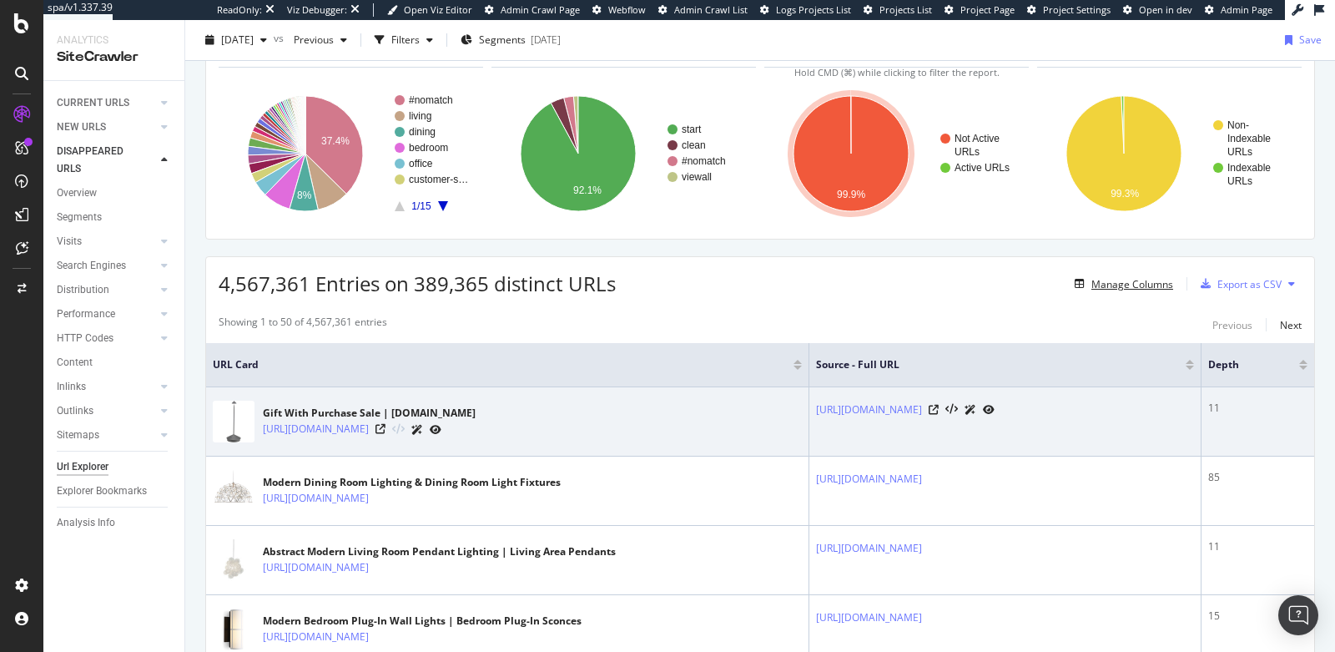
scroll to position [249, 0]
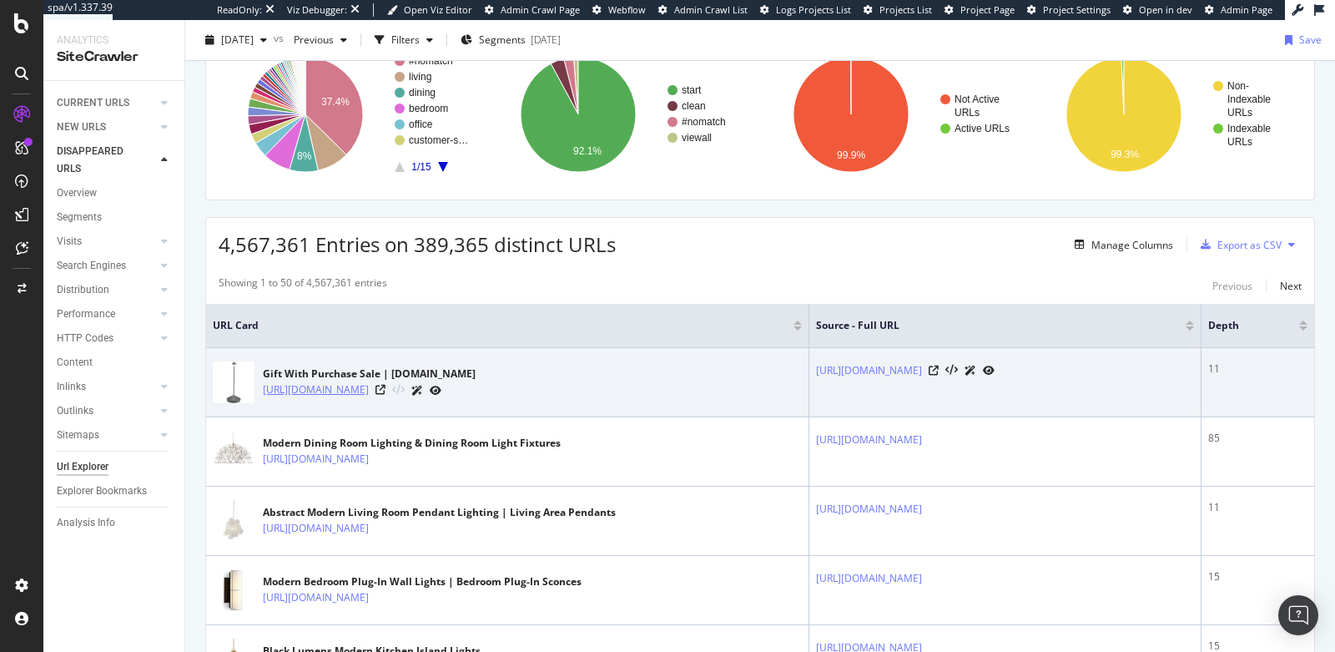
click at [369, 386] on link "https://www.lumens.com/gift-with-purchase-event/?start=336&sz=24" at bounding box center [316, 389] width 106 height 17
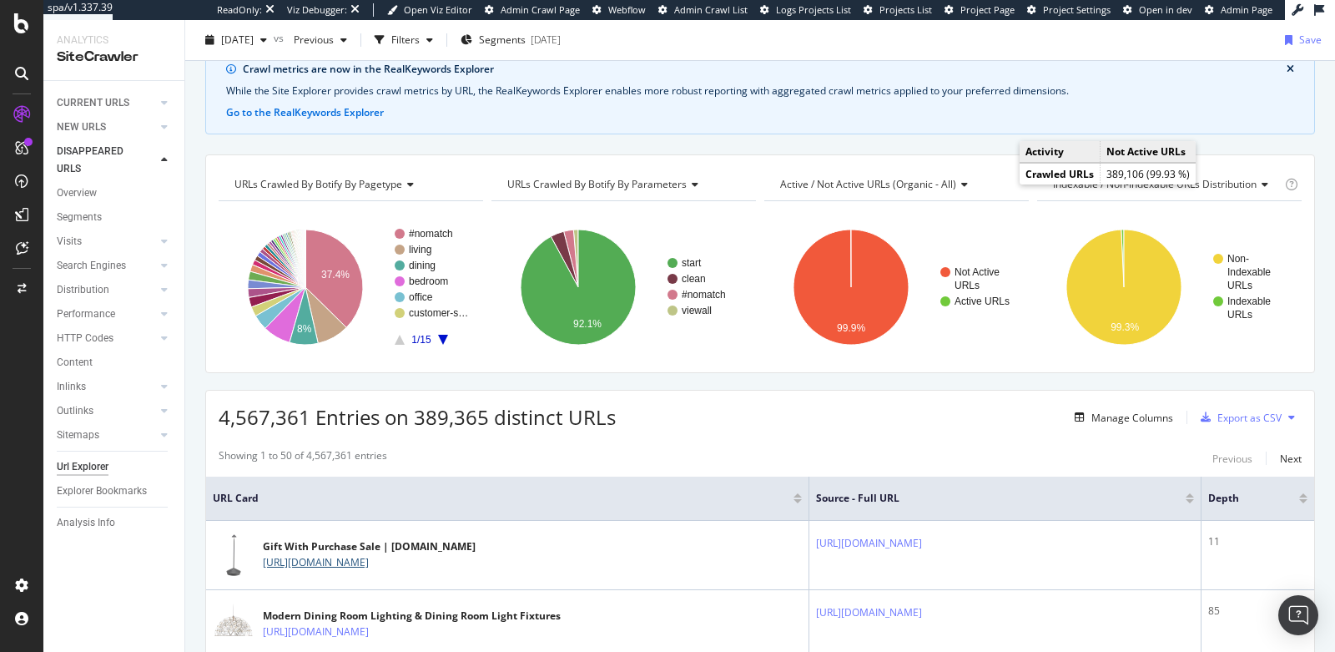
scroll to position [0, 0]
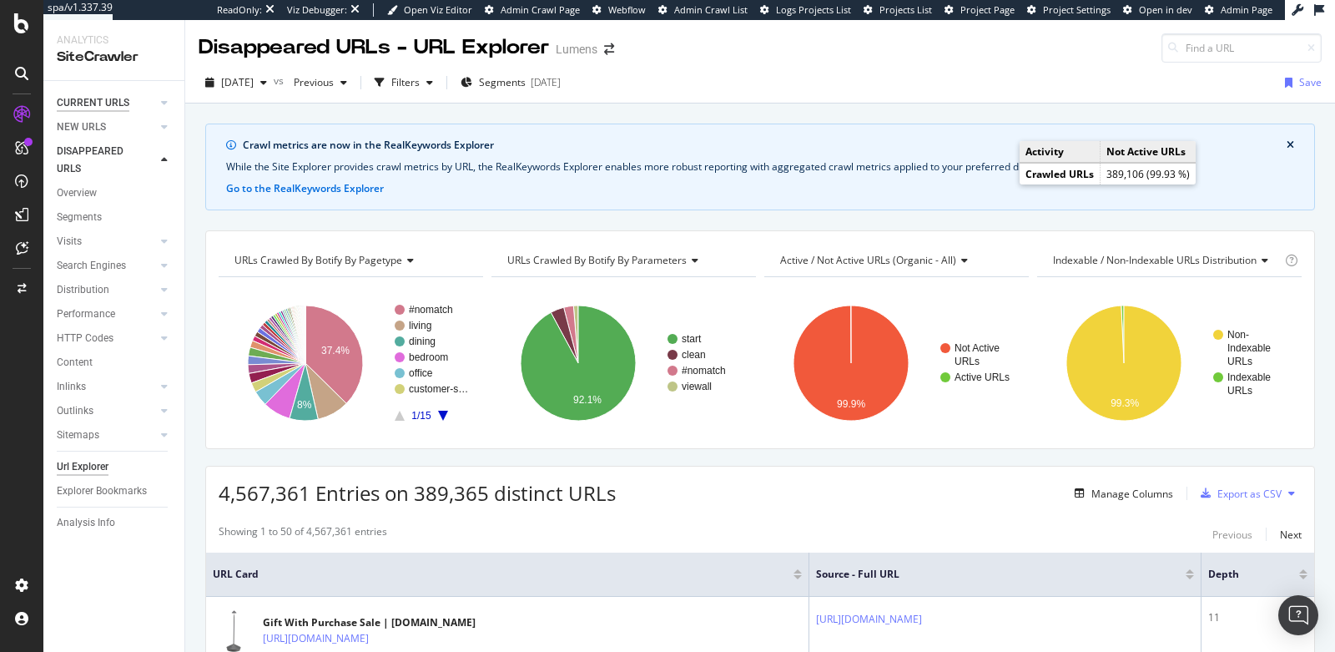
click at [85, 100] on div "CURRENT URLS" at bounding box center [93, 103] width 73 height 18
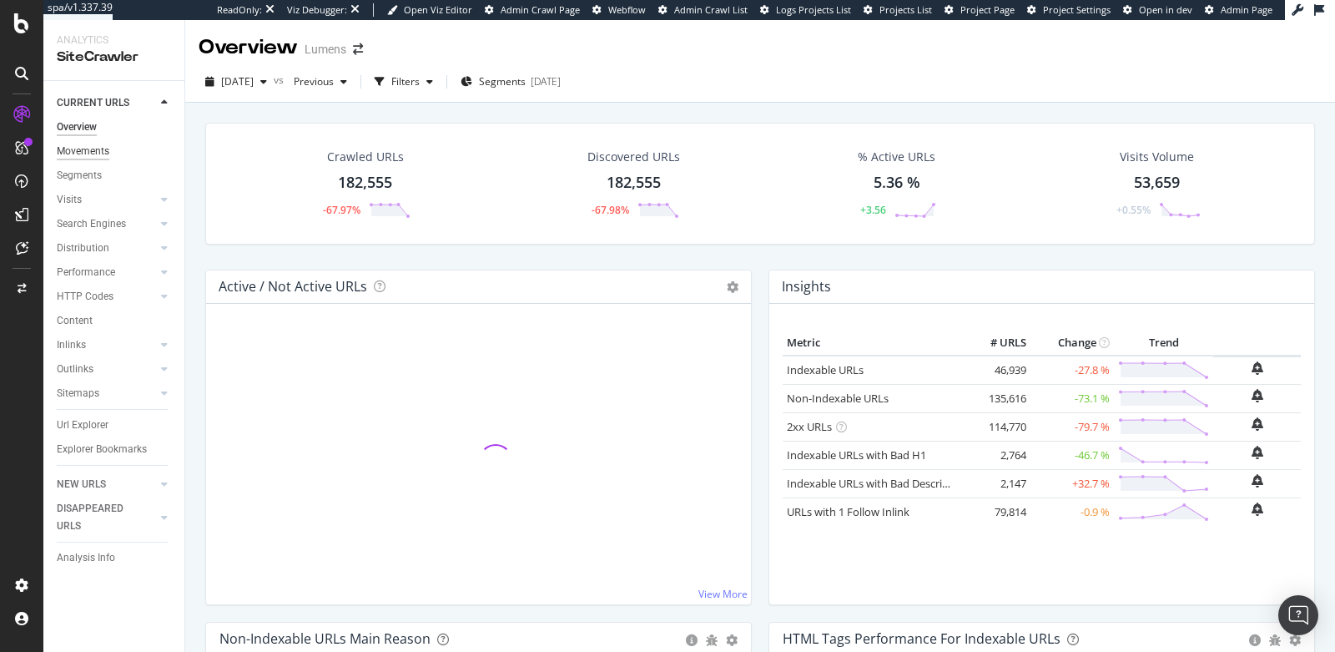
click at [88, 148] on div "Movements" at bounding box center [83, 152] width 53 height 18
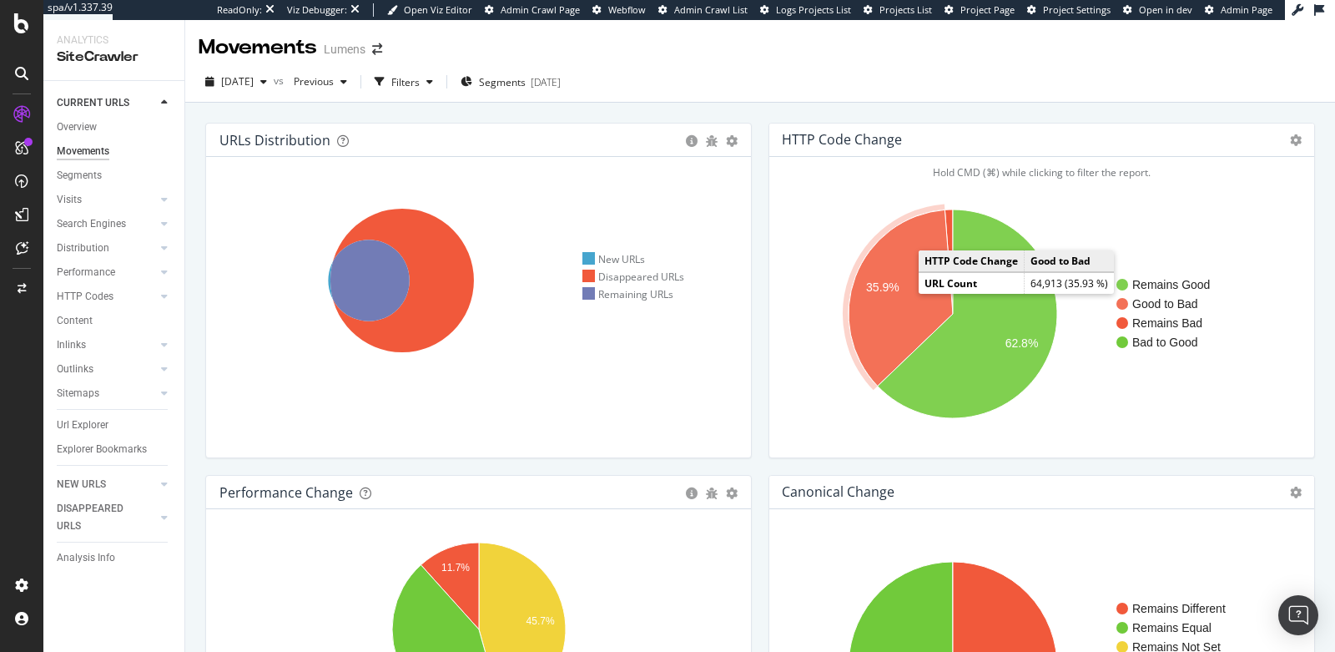
click at [896, 301] on icon "A chart." at bounding box center [900, 298] width 104 height 176
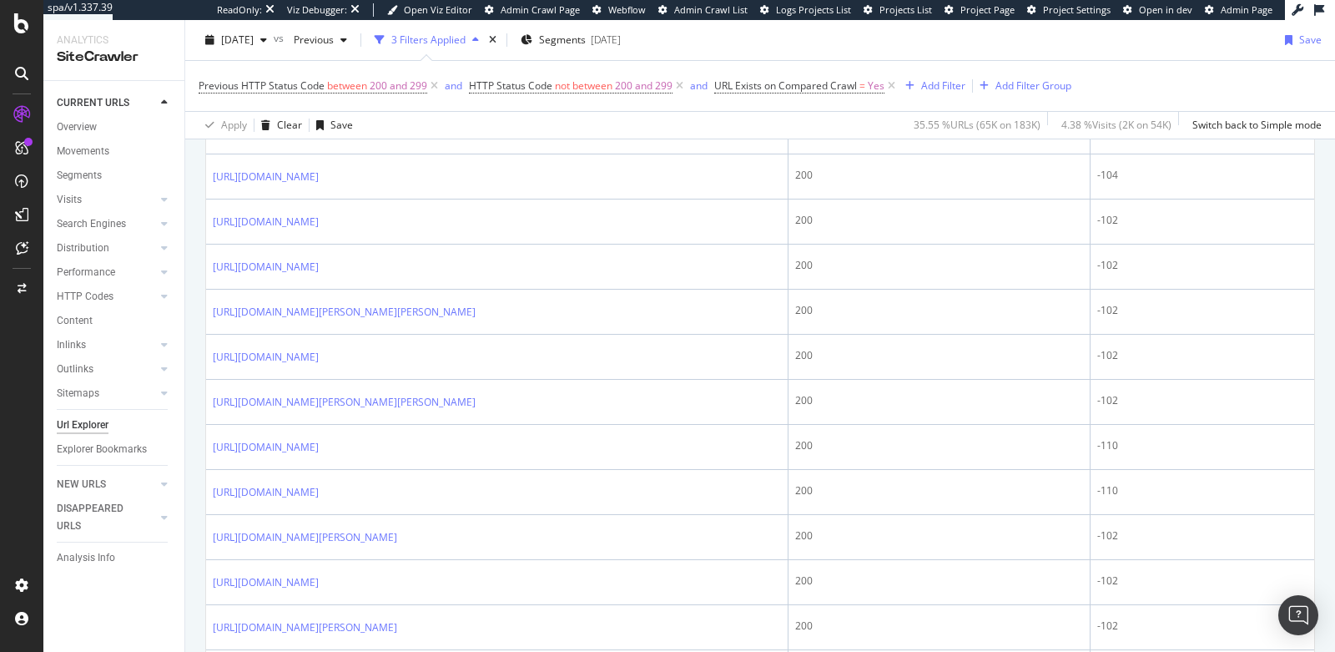
scroll to position [570, 0]
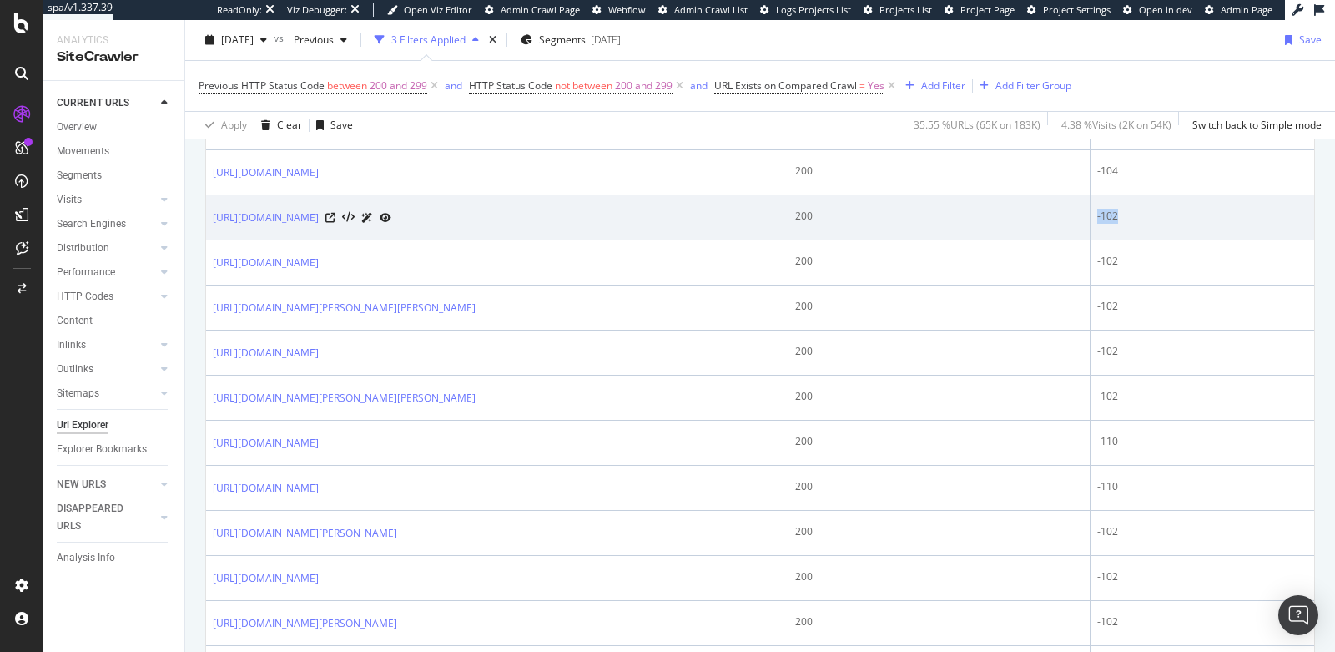
drag, startPoint x: 1145, startPoint y: 214, endPoint x: 1107, endPoint y: 214, distance: 38.4
click at [1107, 214] on tr "https://www.lumens.com/furniture/on_sale-glam/ 200 -102" at bounding box center [760, 217] width 1108 height 45
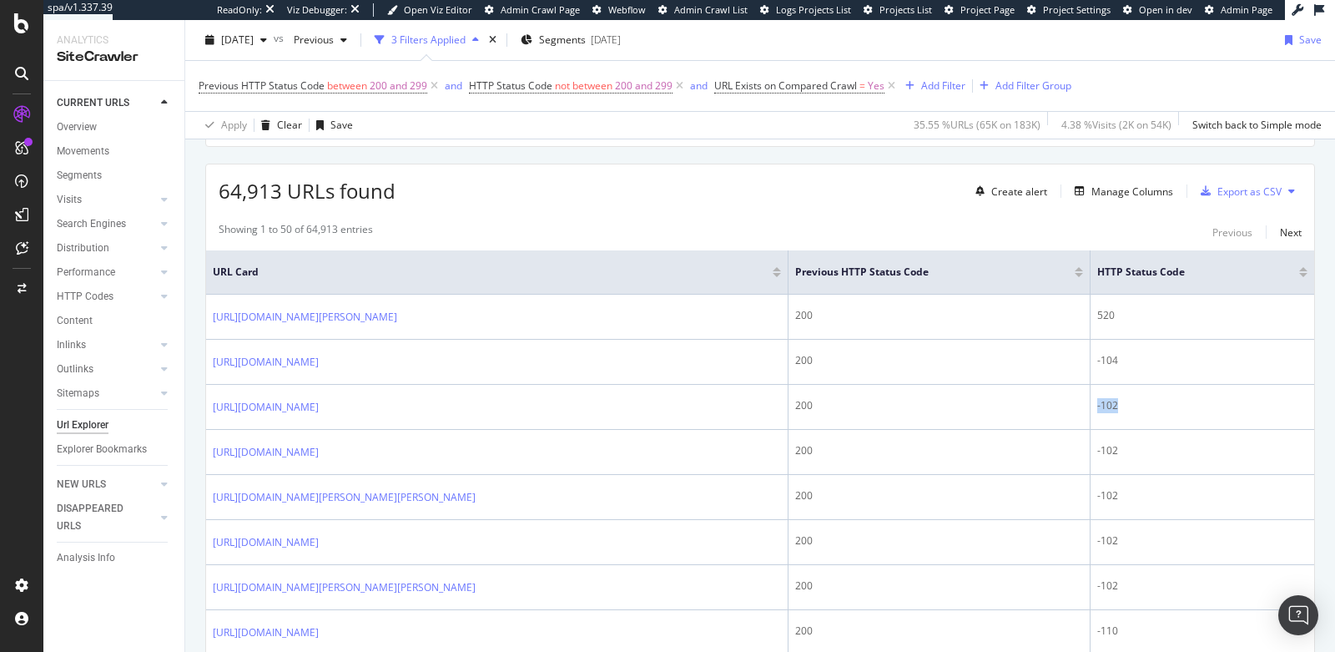
scroll to position [438, 0]
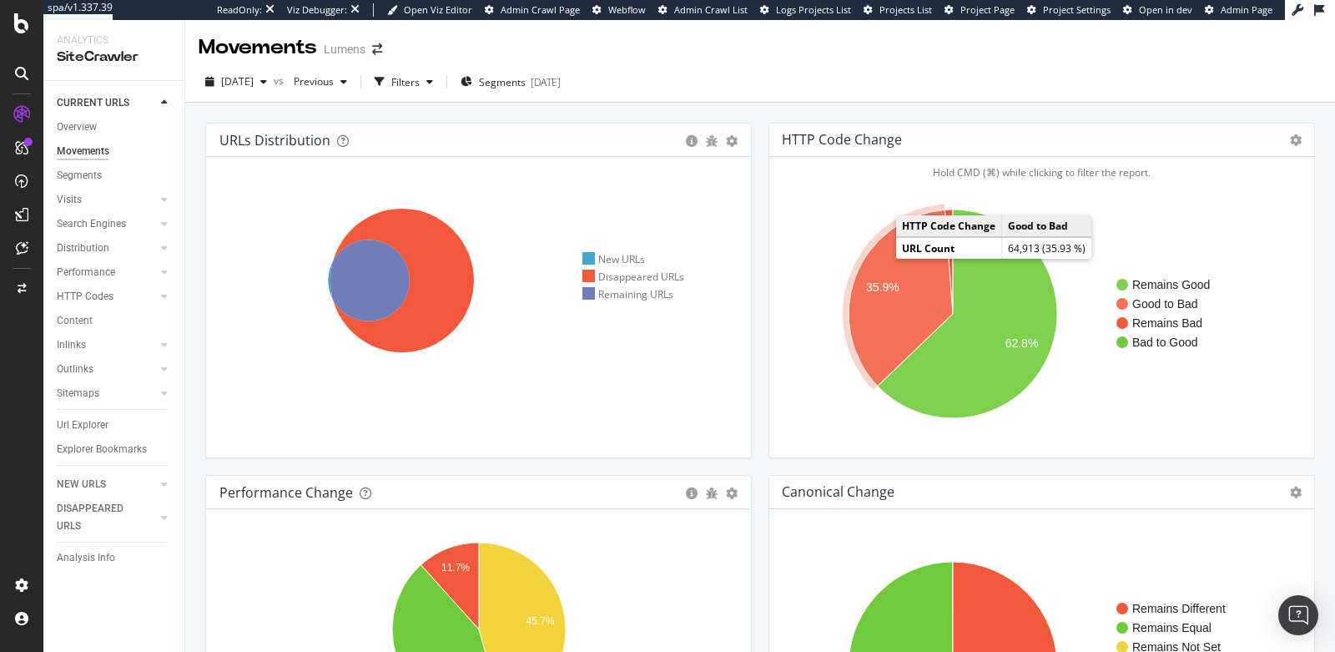
click at [892, 294] on icon "A chart." at bounding box center [900, 298] width 104 height 176
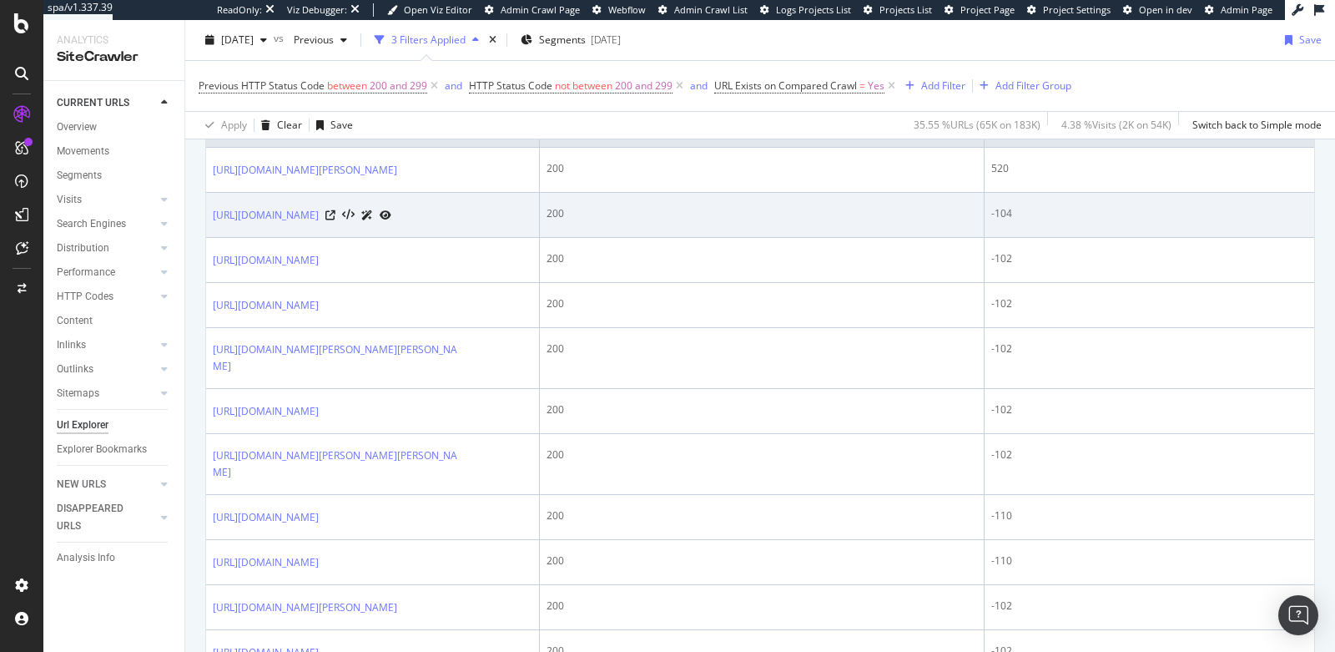
scroll to position [531, 0]
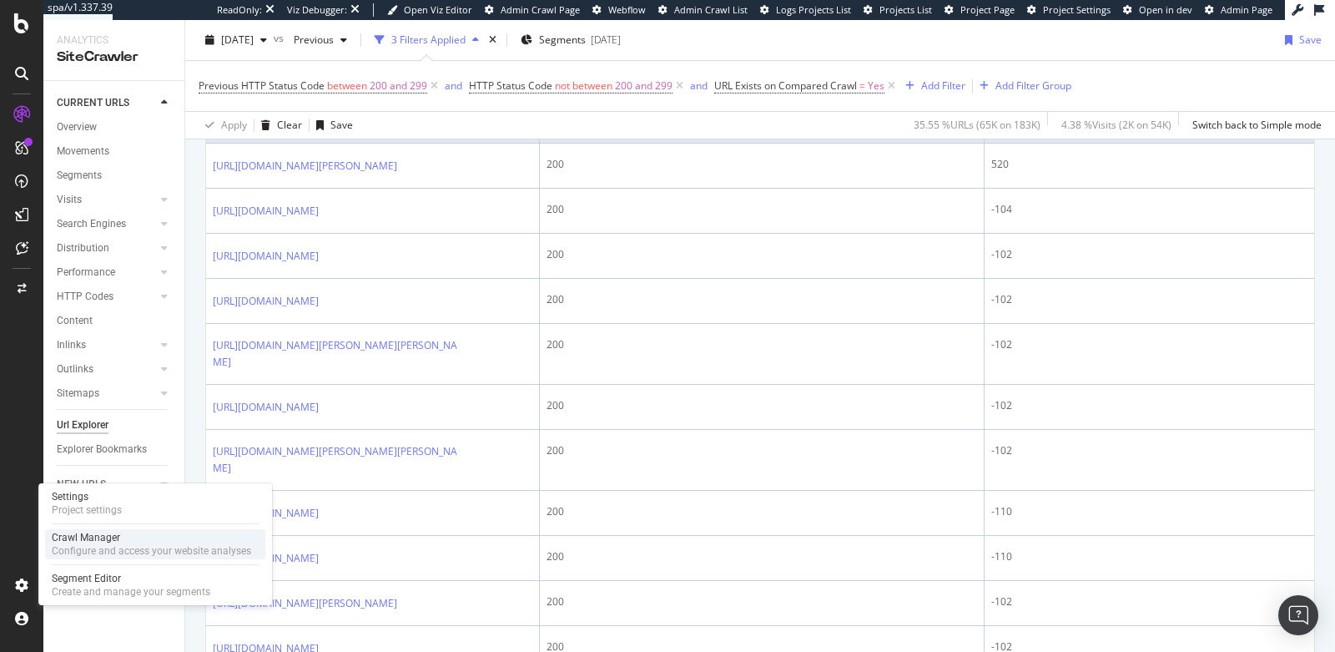
click at [83, 545] on div "Configure and access your website analyses" at bounding box center [151, 550] width 199 height 13
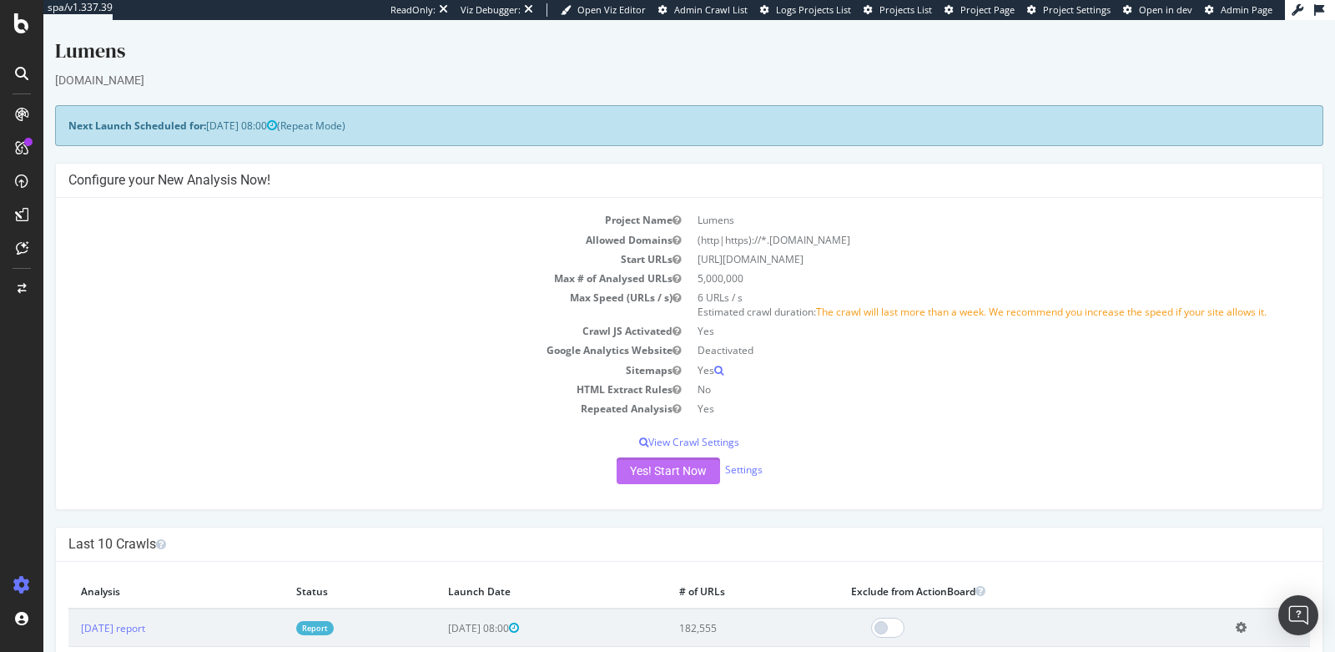
click at [701, 467] on button "Yes! Start Now" at bounding box center [668, 470] width 103 height 27
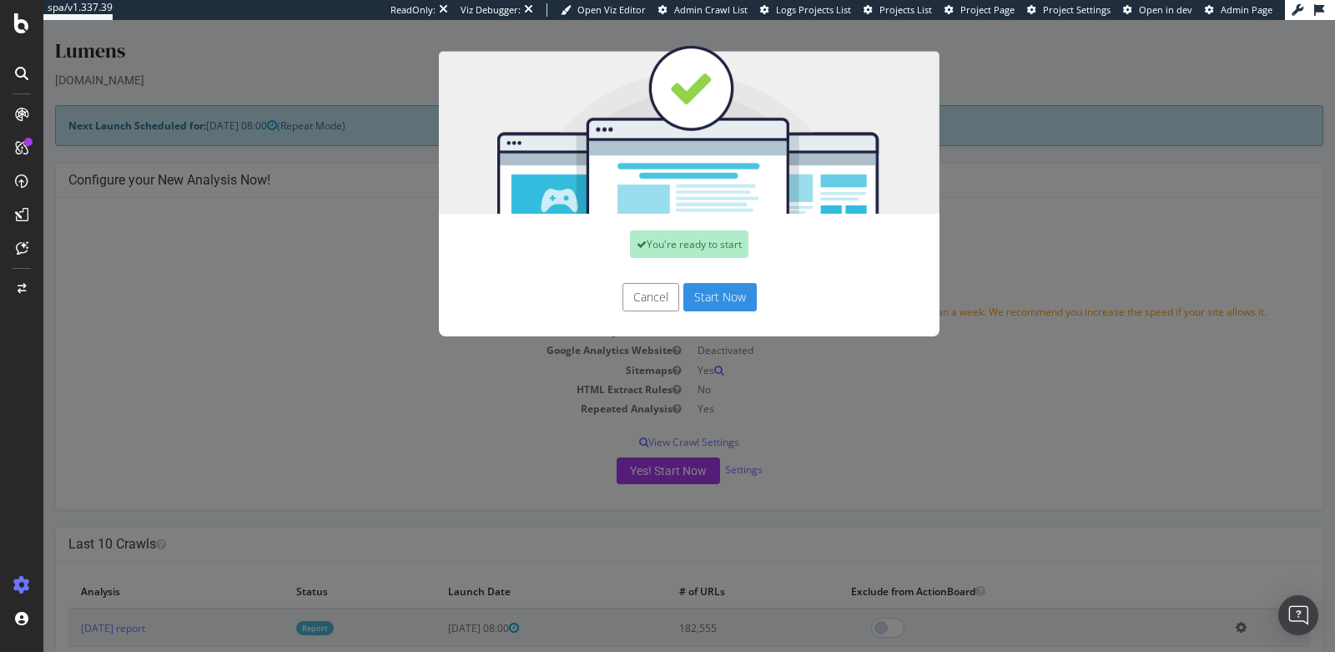
click at [732, 293] on button "Start Now" at bounding box center [719, 297] width 73 height 28
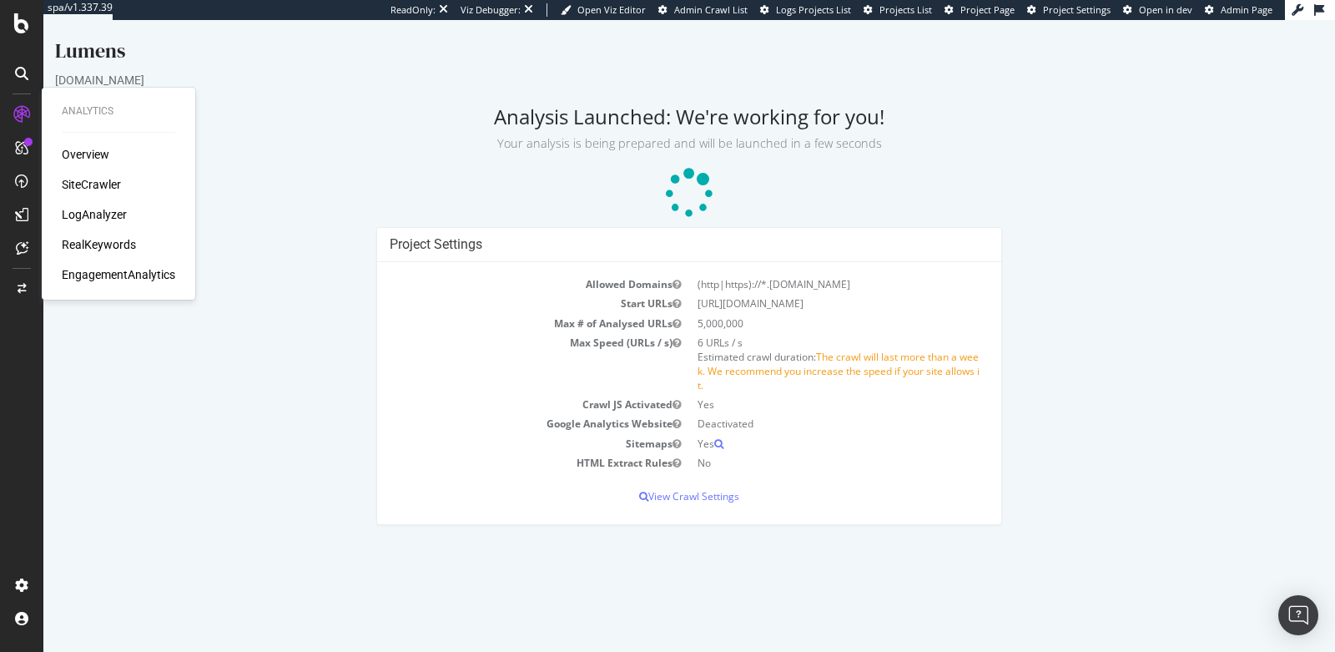
click at [76, 184] on div "SiteCrawler" at bounding box center [91, 184] width 59 height 17
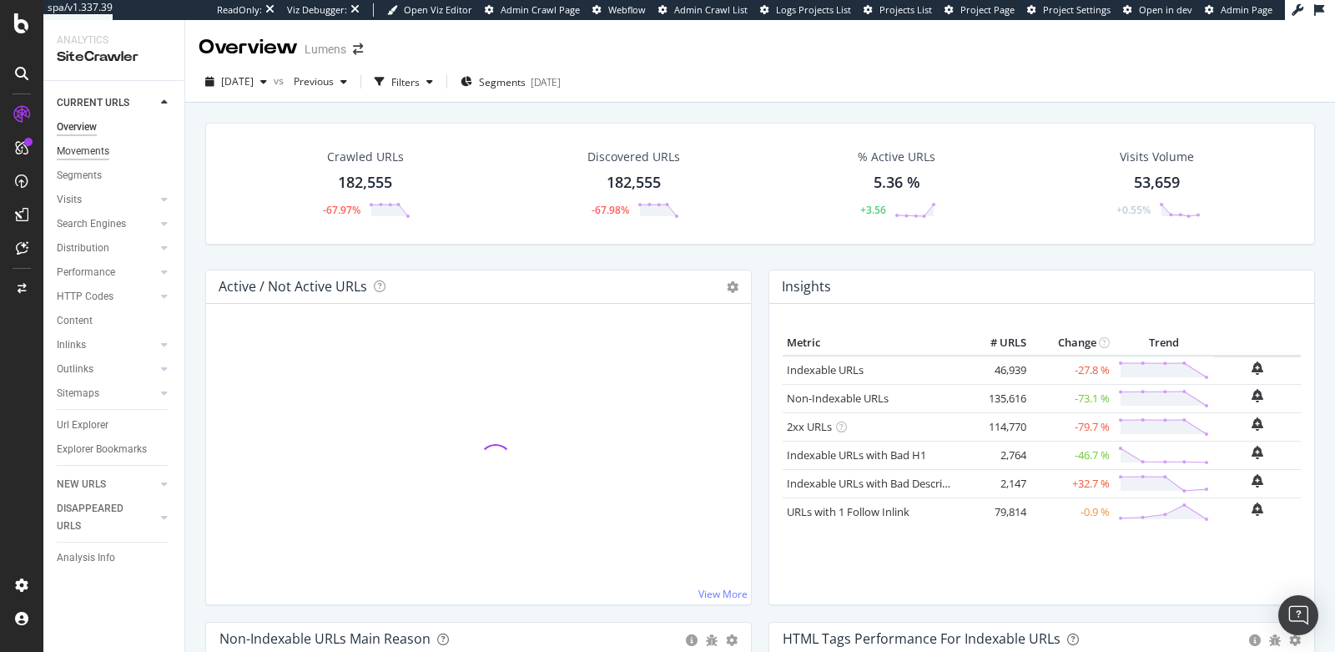
click at [104, 143] on div "Movements" at bounding box center [83, 152] width 53 height 18
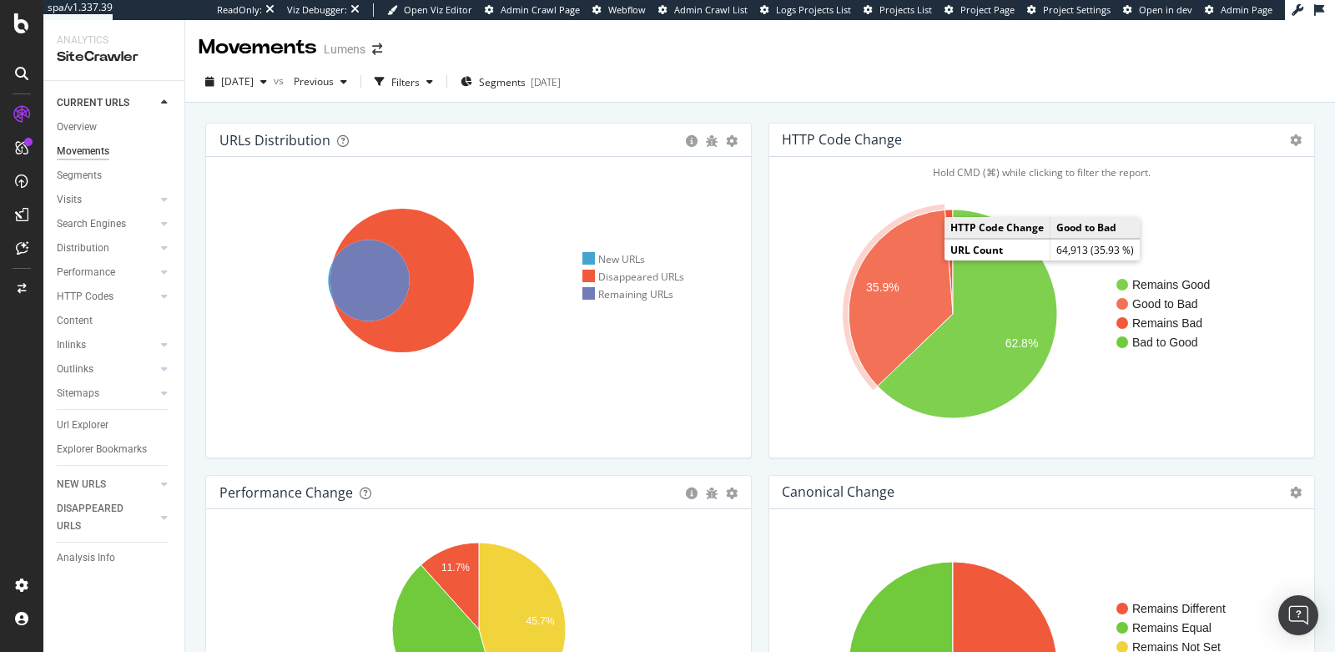
click at [890, 266] on icon "A chart." at bounding box center [900, 298] width 104 height 176
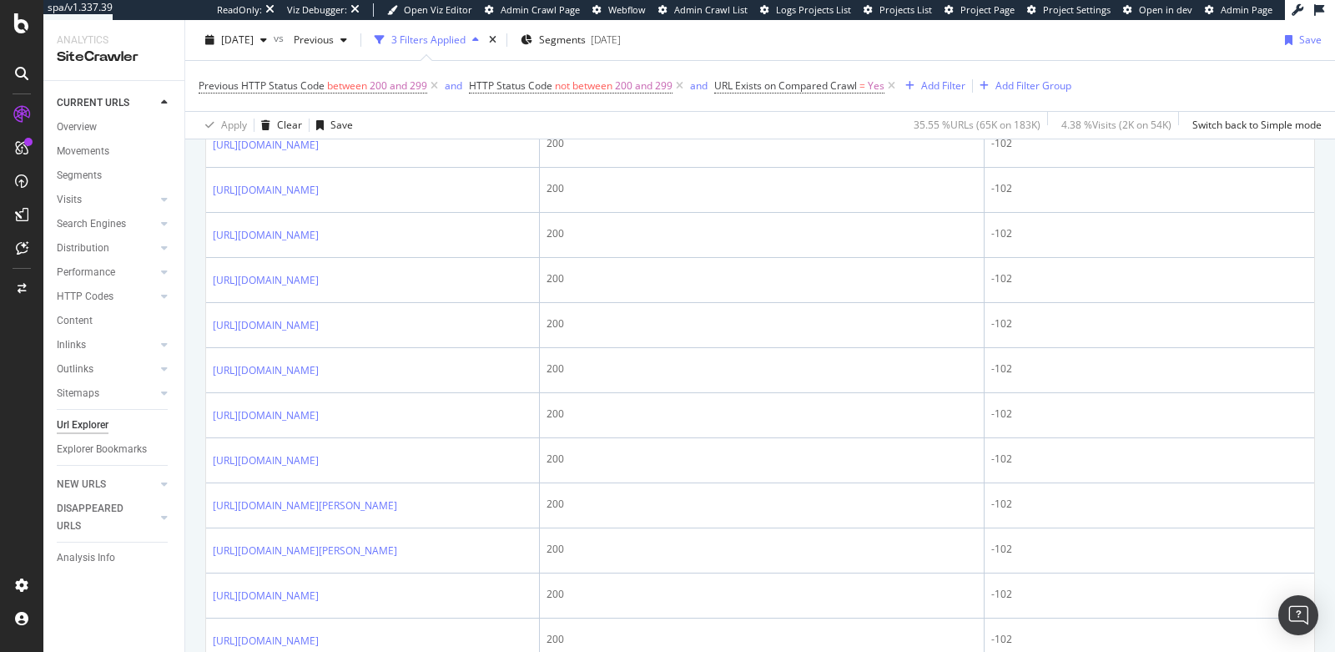
scroll to position [1126, 0]
click at [18, 241] on icon at bounding box center [22, 247] width 13 height 13
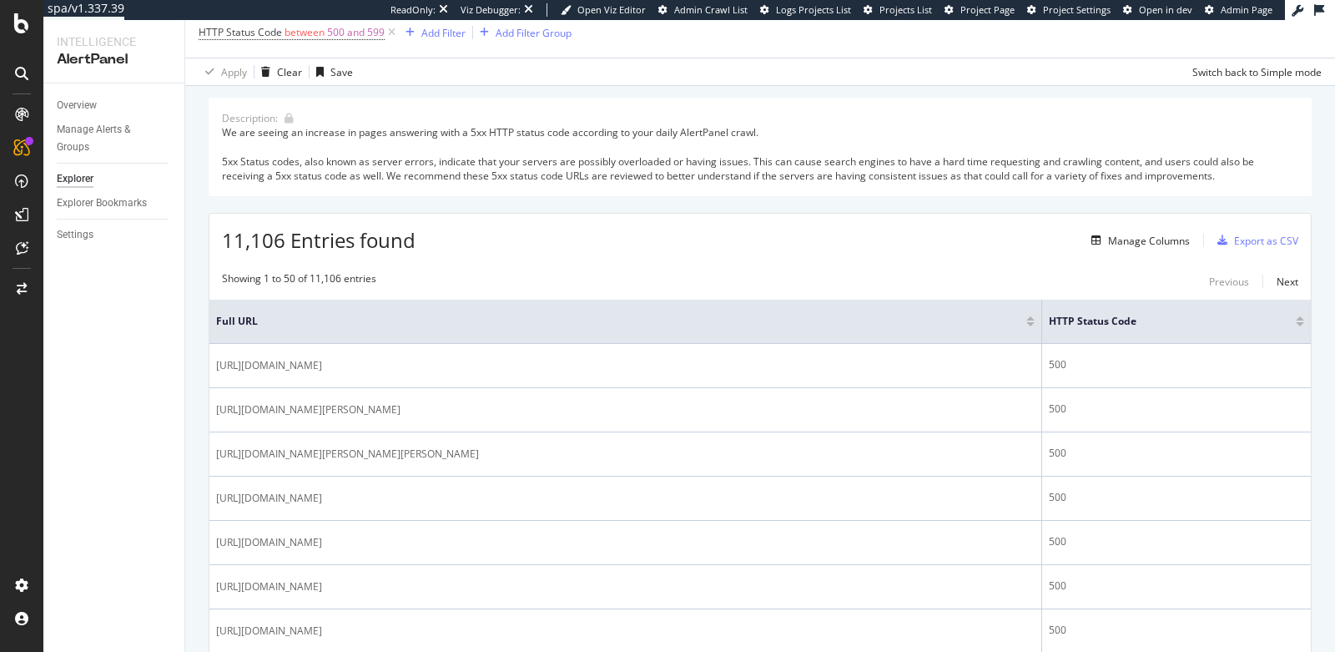
scroll to position [105, 0]
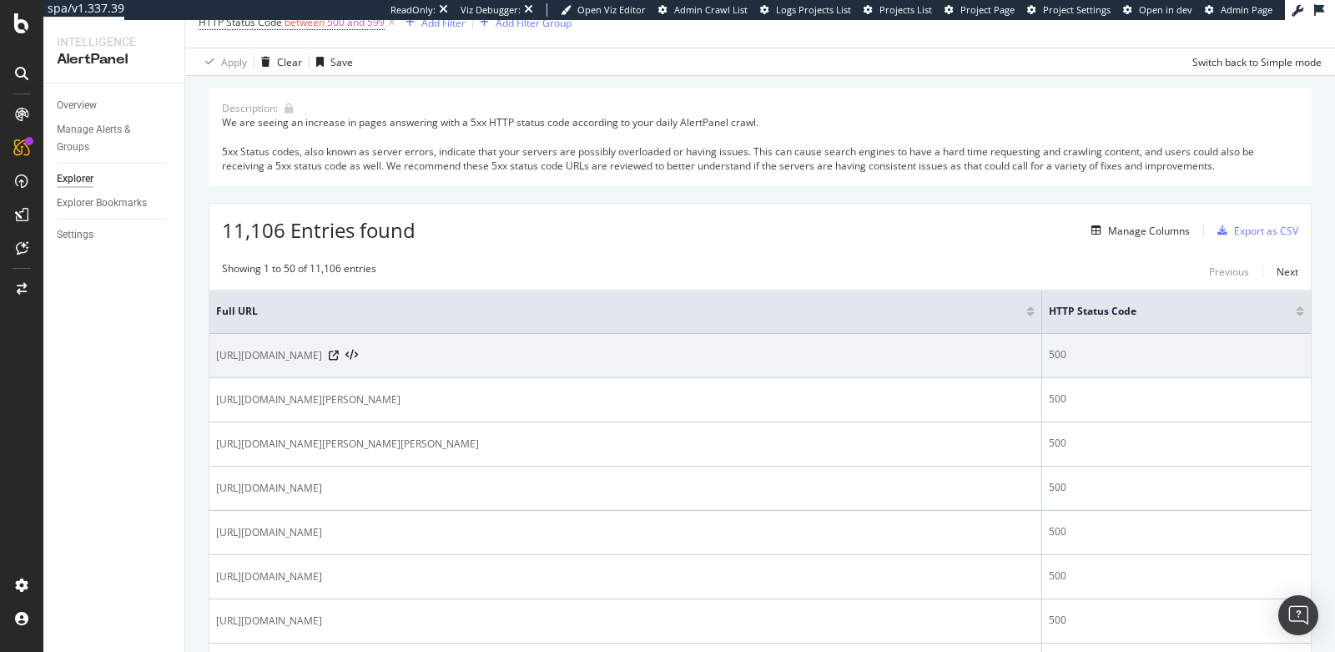
drag, startPoint x: 646, startPoint y: 356, endPoint x: 350, endPoint y: 358, distance: 295.3
click at [350, 358] on div "[URL][DOMAIN_NAME]" at bounding box center [625, 355] width 818 height 17
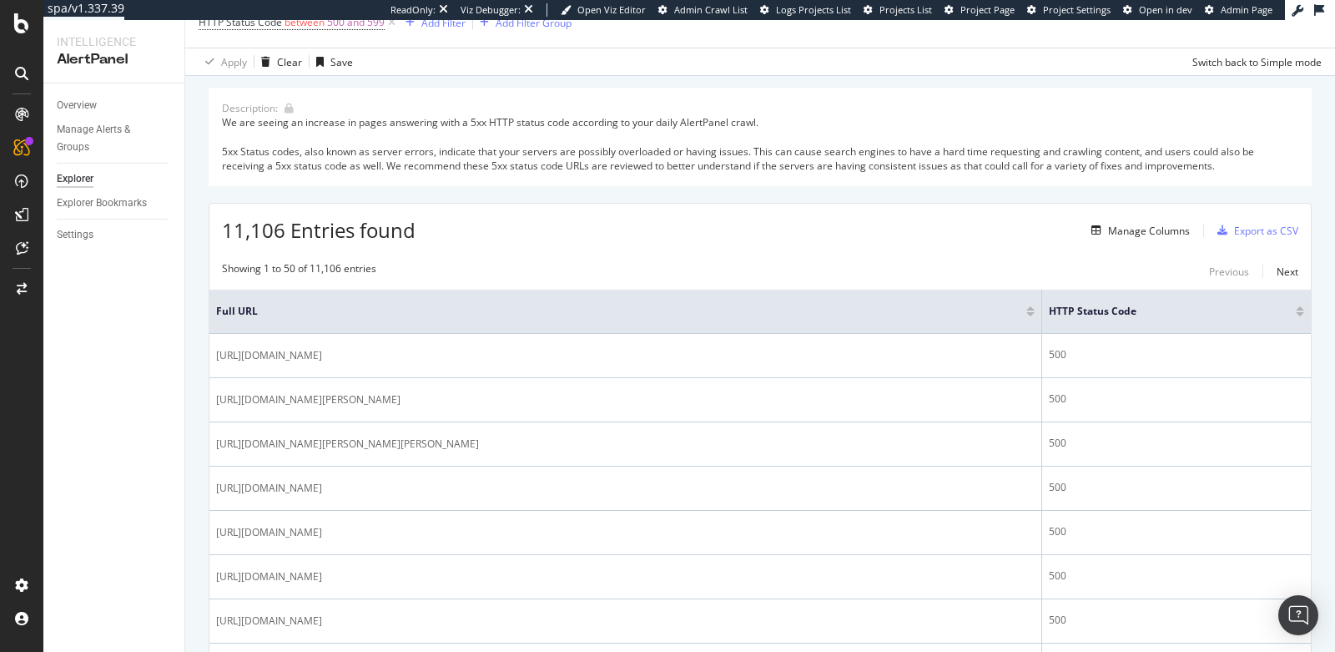
drag, startPoint x: 568, startPoint y: 396, endPoint x: 204, endPoint y: 395, distance: 363.8
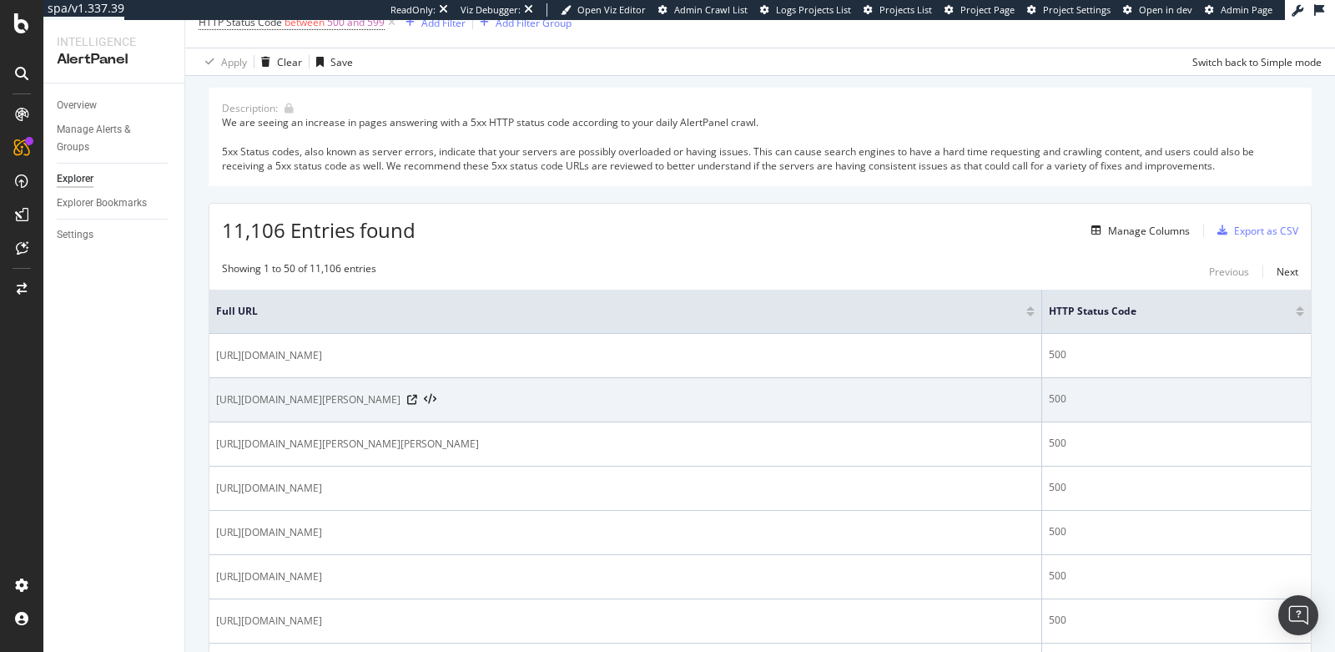
click at [299, 407] on td "[URL][DOMAIN_NAME][PERSON_NAME]" at bounding box center [625, 400] width 833 height 44
drag, startPoint x: 211, startPoint y: 400, endPoint x: 568, endPoint y: 396, distance: 357.1
click at [568, 396] on td "[URL][DOMAIN_NAME][PERSON_NAME]" at bounding box center [625, 400] width 833 height 44
copy span "[URL][DOMAIN_NAME][PERSON_NAME]"
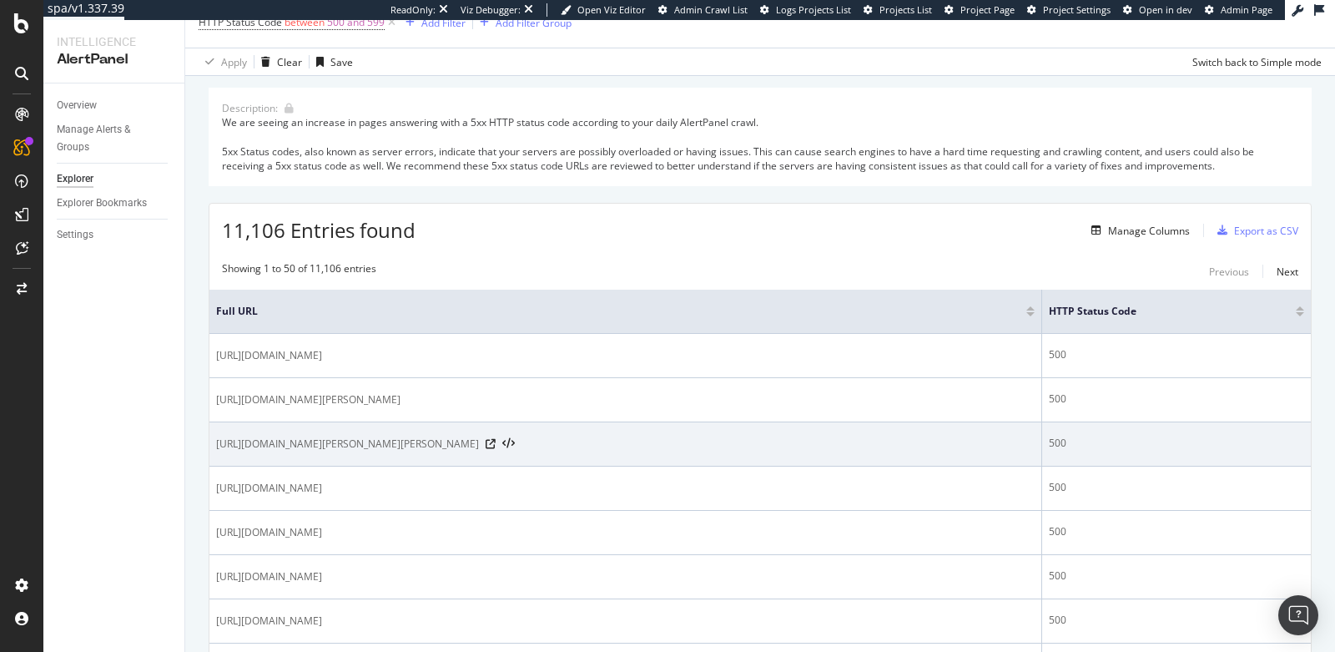
click at [560, 425] on td "[URL][DOMAIN_NAME][PERSON_NAME][PERSON_NAME]" at bounding box center [625, 444] width 833 height 44
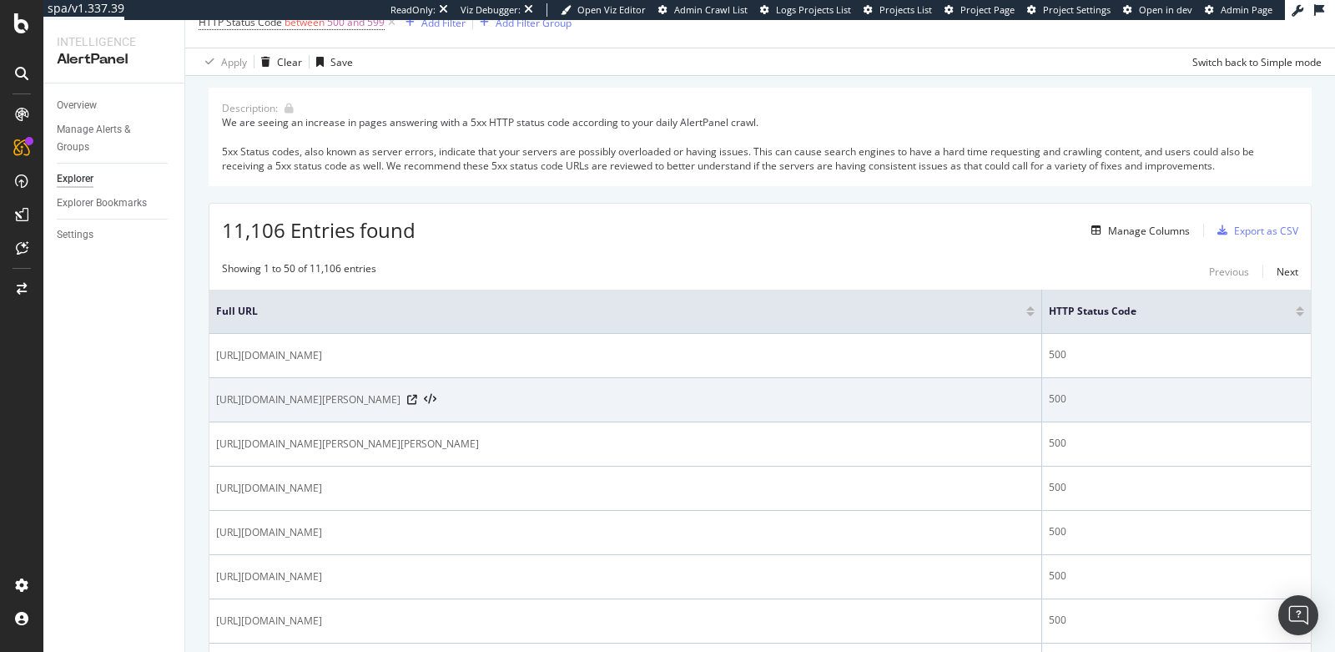
drag, startPoint x: 569, startPoint y: 404, endPoint x: 215, endPoint y: 391, distance: 354.0
click at [216, 391] on div "[URL][DOMAIN_NAME][PERSON_NAME]" at bounding box center [625, 399] width 818 height 17
copy span "[URL][DOMAIN_NAME][PERSON_NAME]"
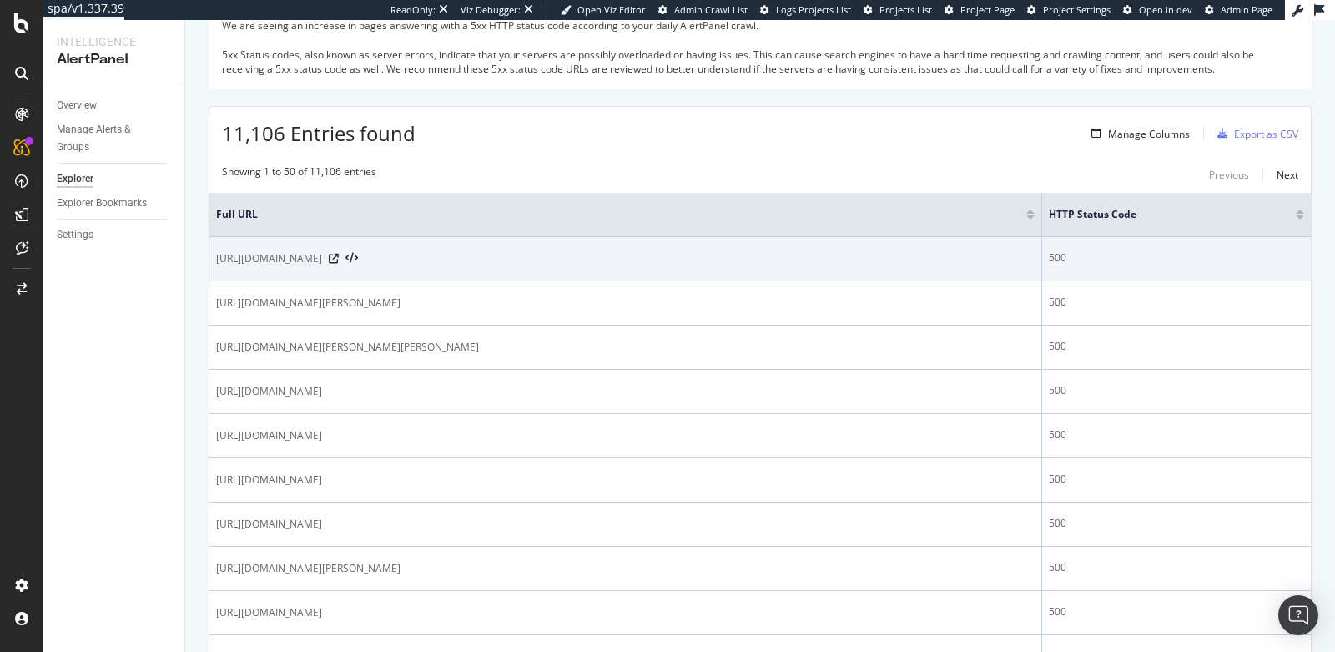
scroll to position [203, 0]
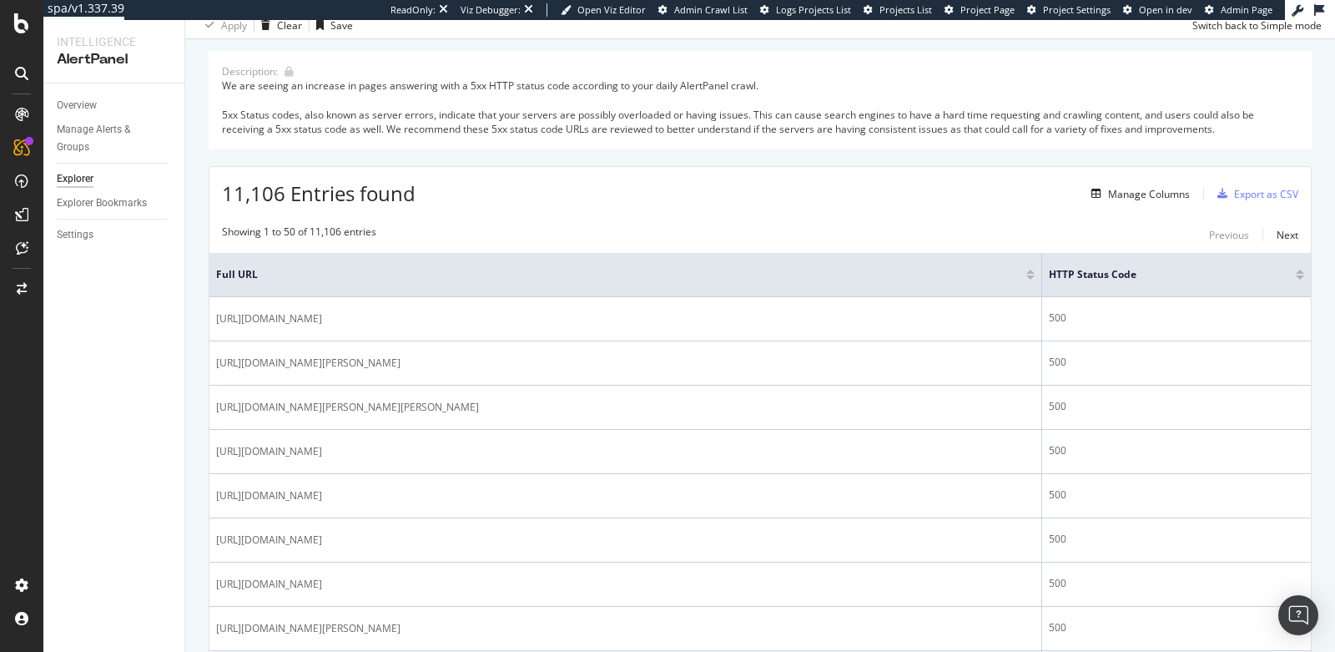
scroll to position [159, 0]
